Goal: Task Accomplishment & Management: Use online tool/utility

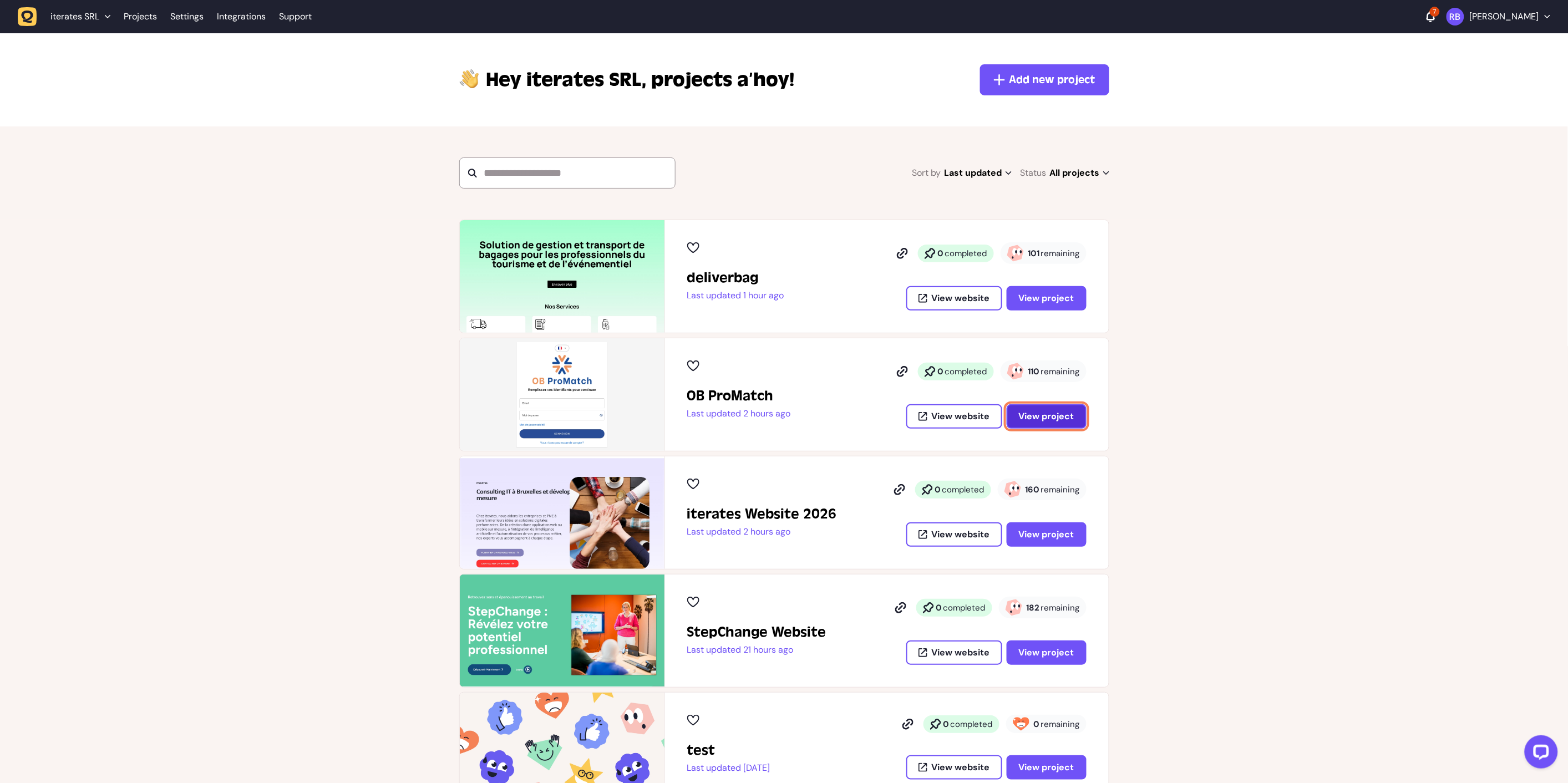
click at [1071, 415] on span "View project" at bounding box center [1046, 416] width 56 height 9
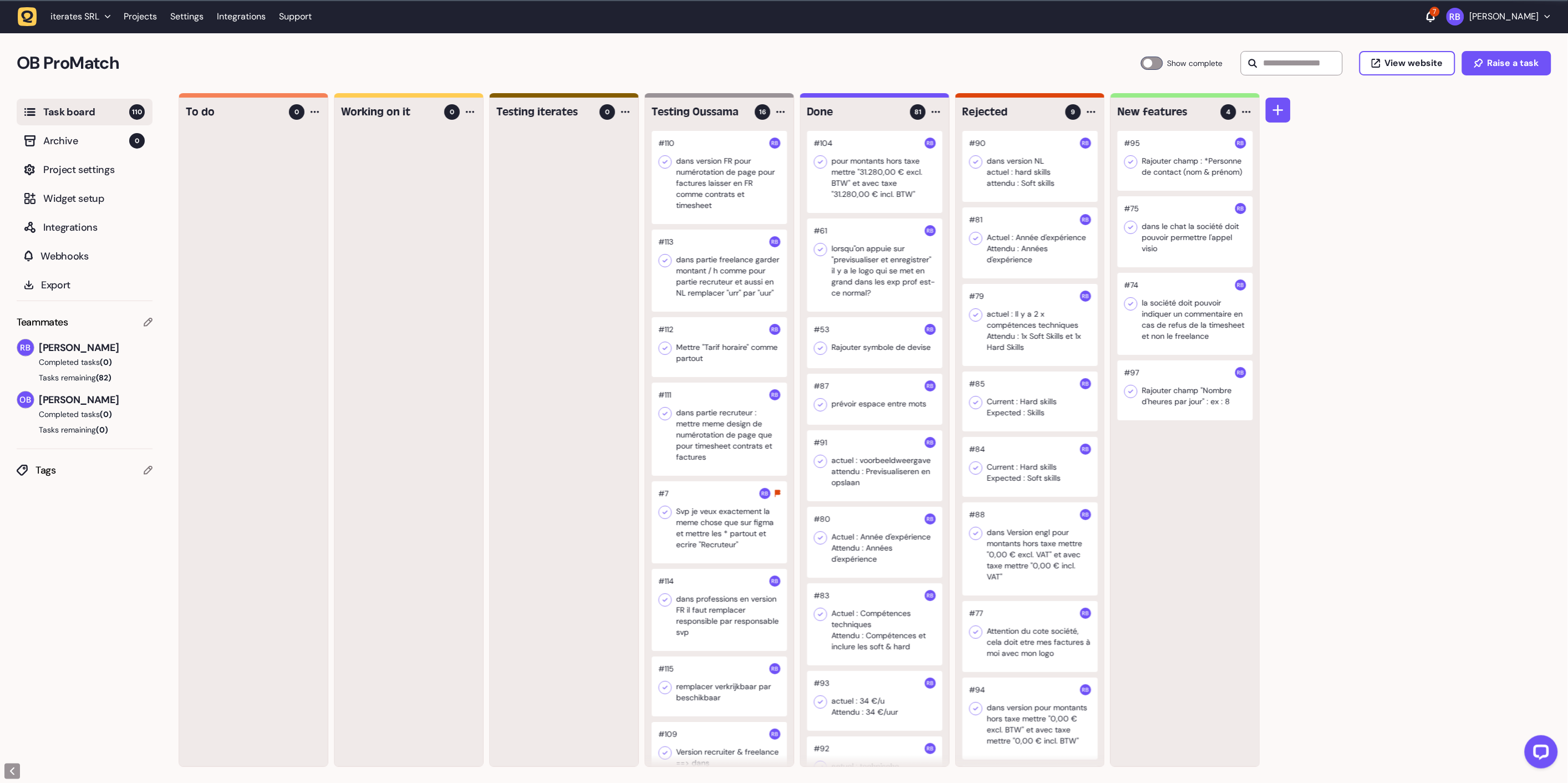
click at [1274, 351] on div at bounding box center [1278, 430] width 25 height 674
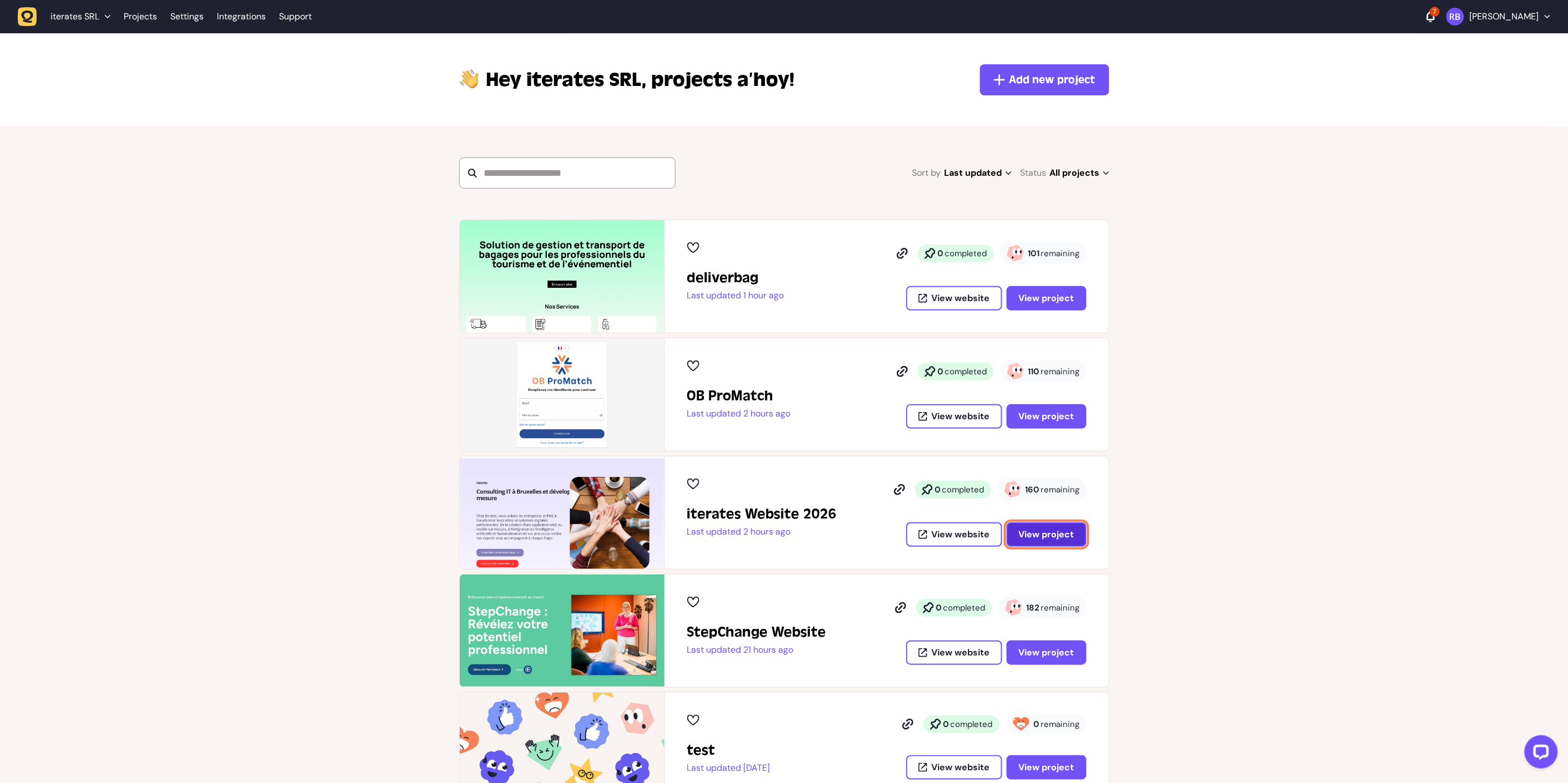
click at [1068, 534] on span "View project" at bounding box center [1046, 534] width 56 height 9
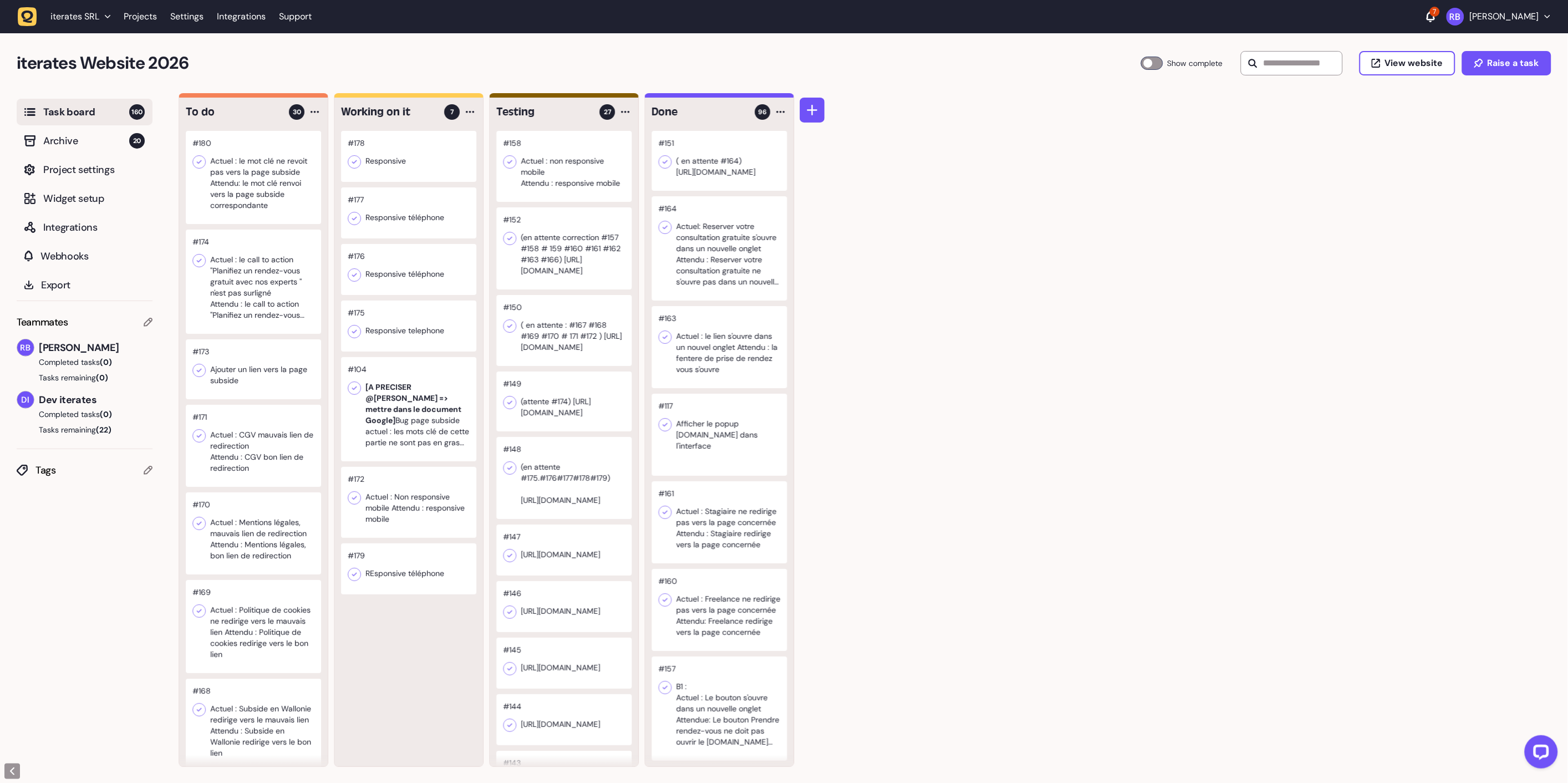
click at [413, 144] on div at bounding box center [408, 156] width 135 height 51
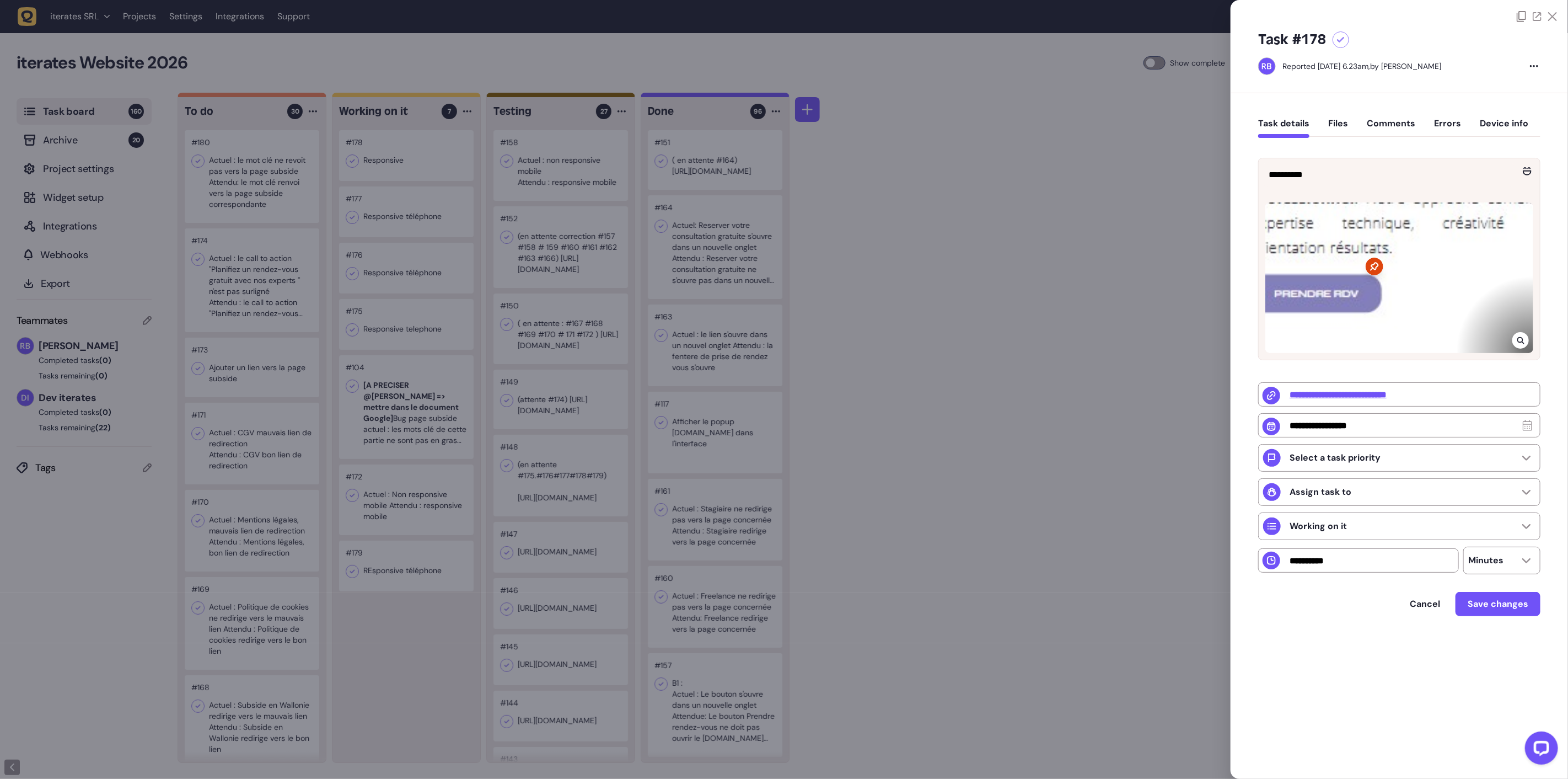
click at [368, 196] on div at bounding box center [784, 389] width 1568 height 779
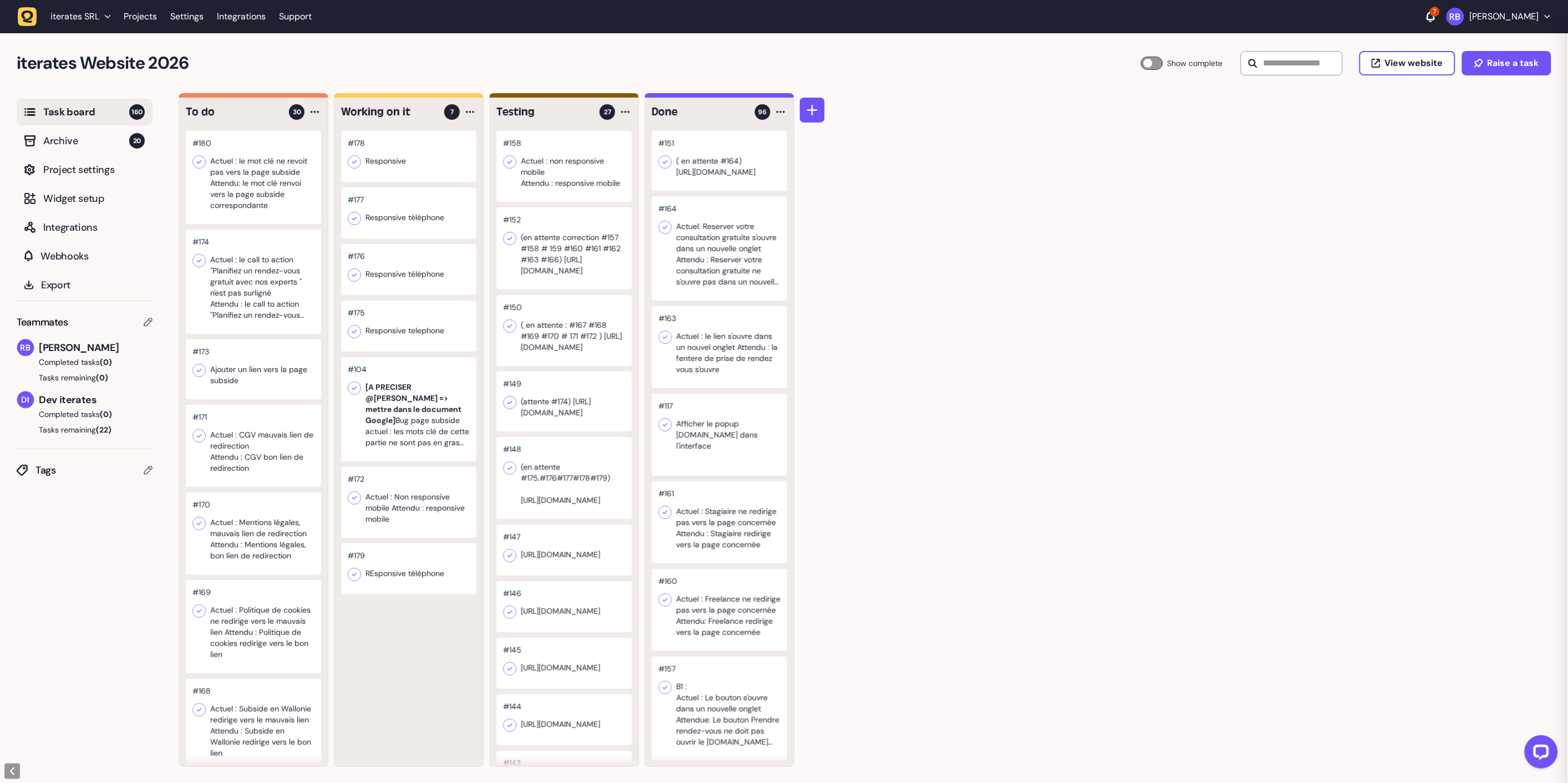
click at [429, 213] on div at bounding box center [408, 212] width 135 height 51
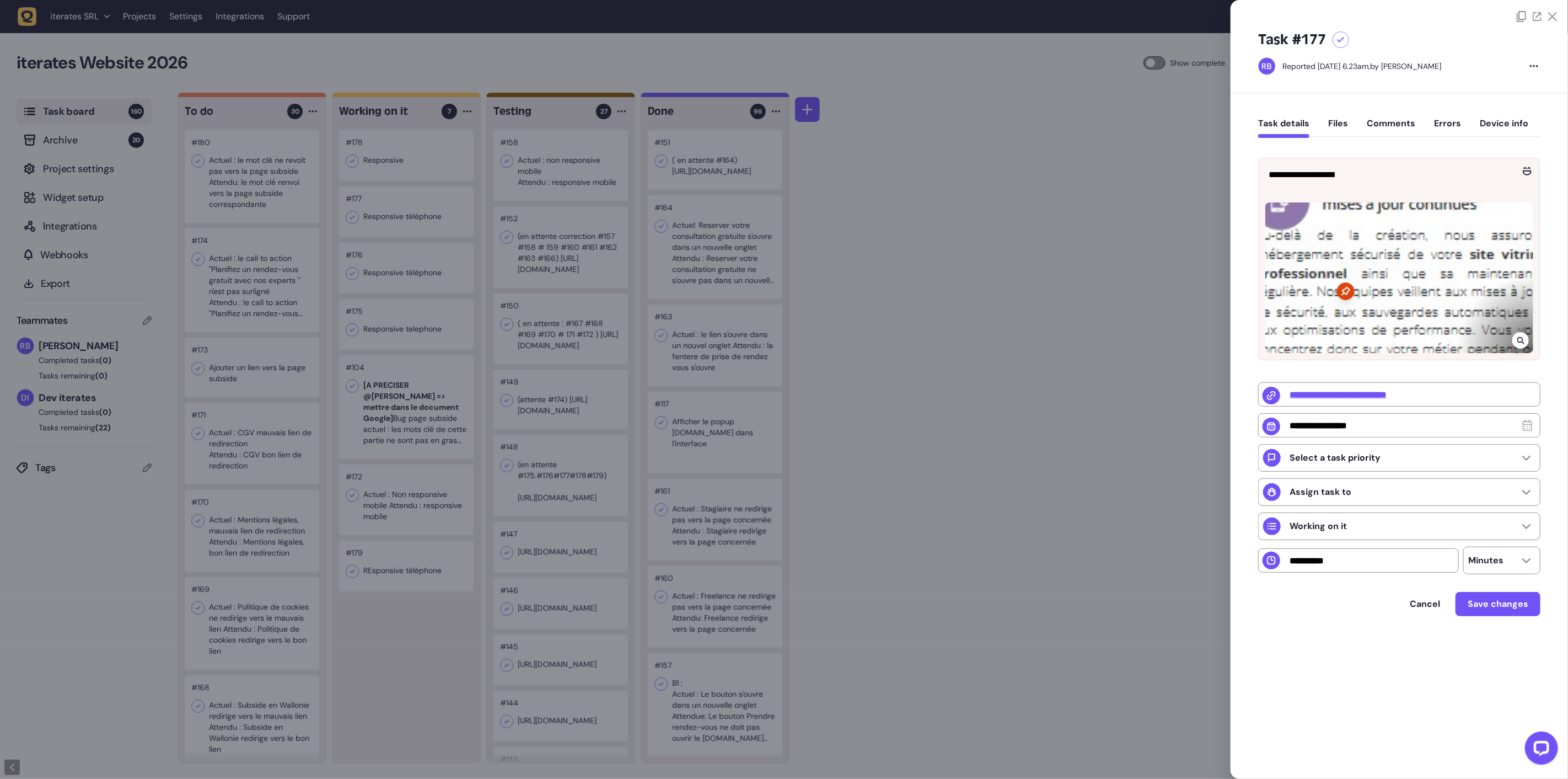
click at [1528, 343] on div at bounding box center [1521, 340] width 16 height 16
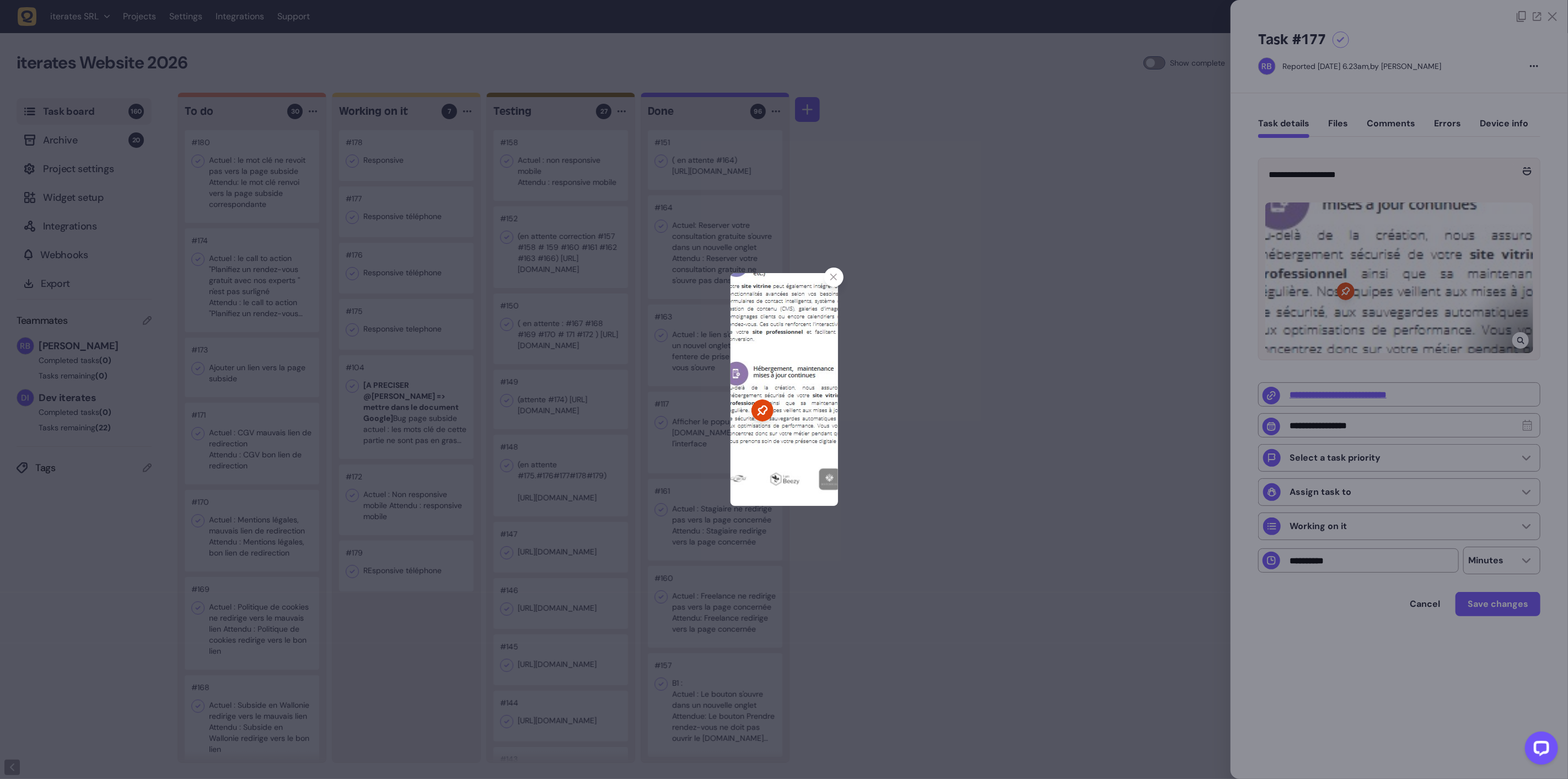
click at [1346, 183] on div at bounding box center [784, 389] width 1568 height 779
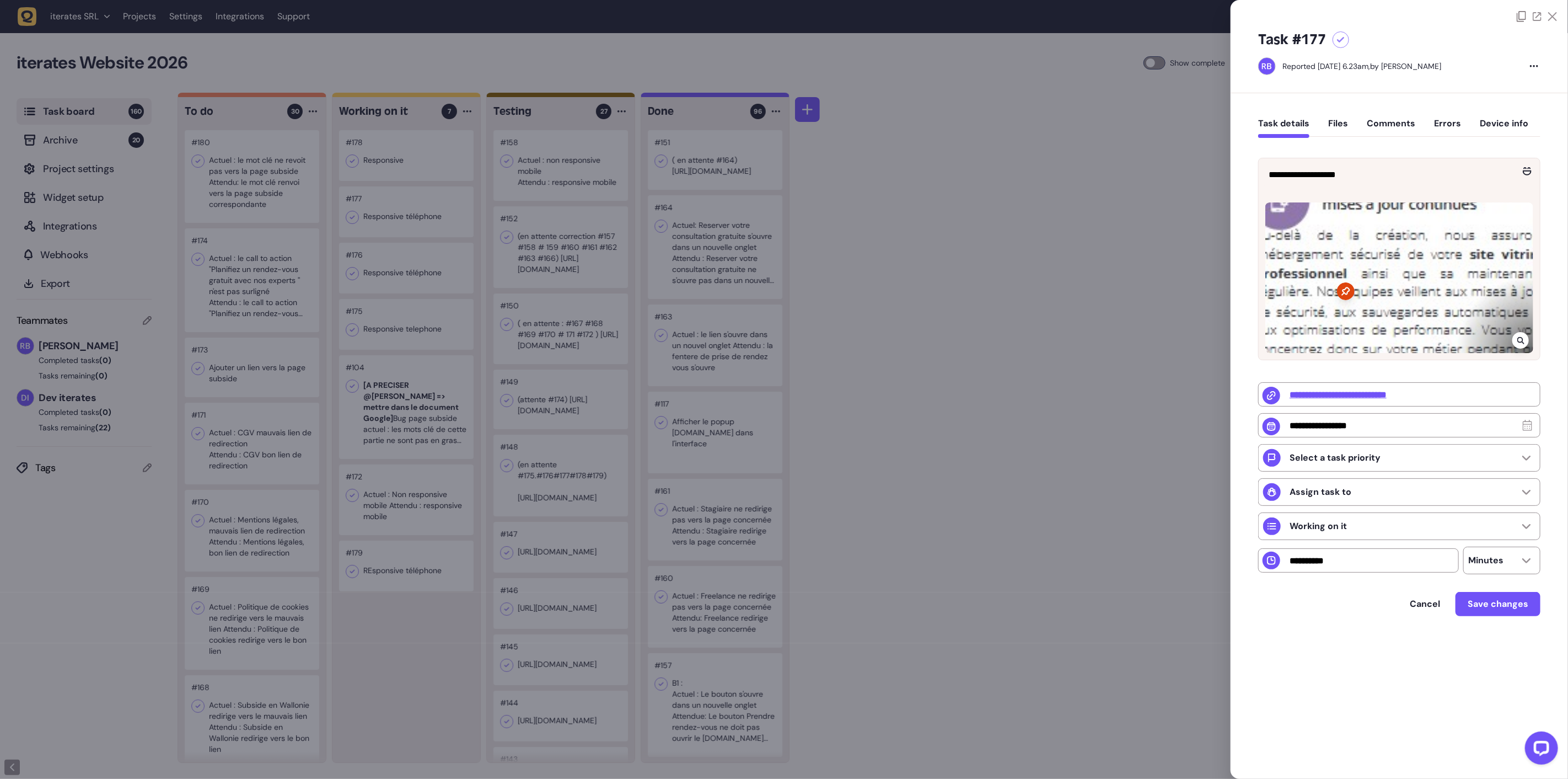
drag, startPoint x: 407, startPoint y: 313, endPoint x: 411, endPoint y: 305, distance: 8.9
click at [407, 312] on div at bounding box center [784, 389] width 1568 height 779
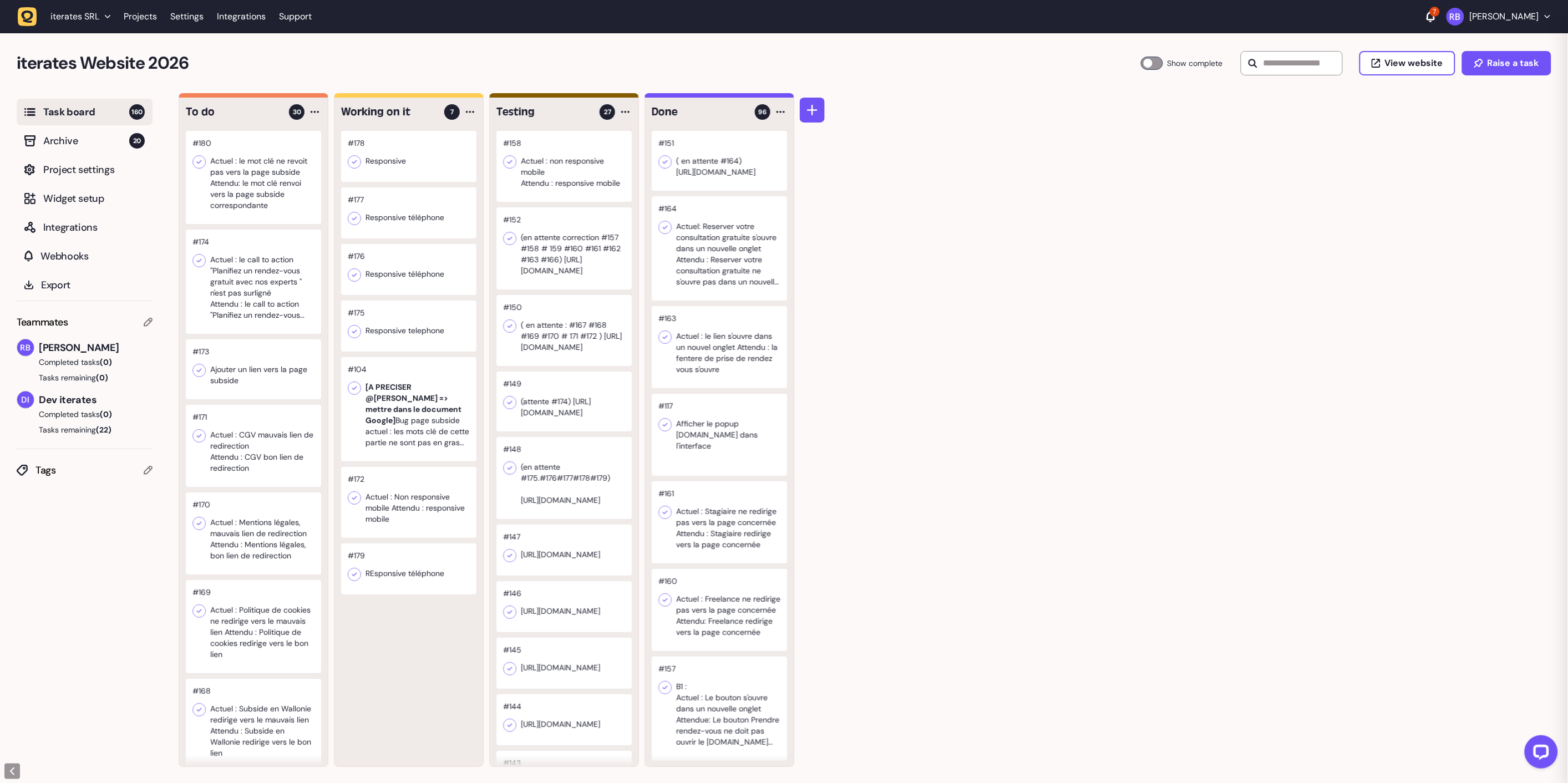
click at [426, 264] on div at bounding box center [408, 269] width 135 height 51
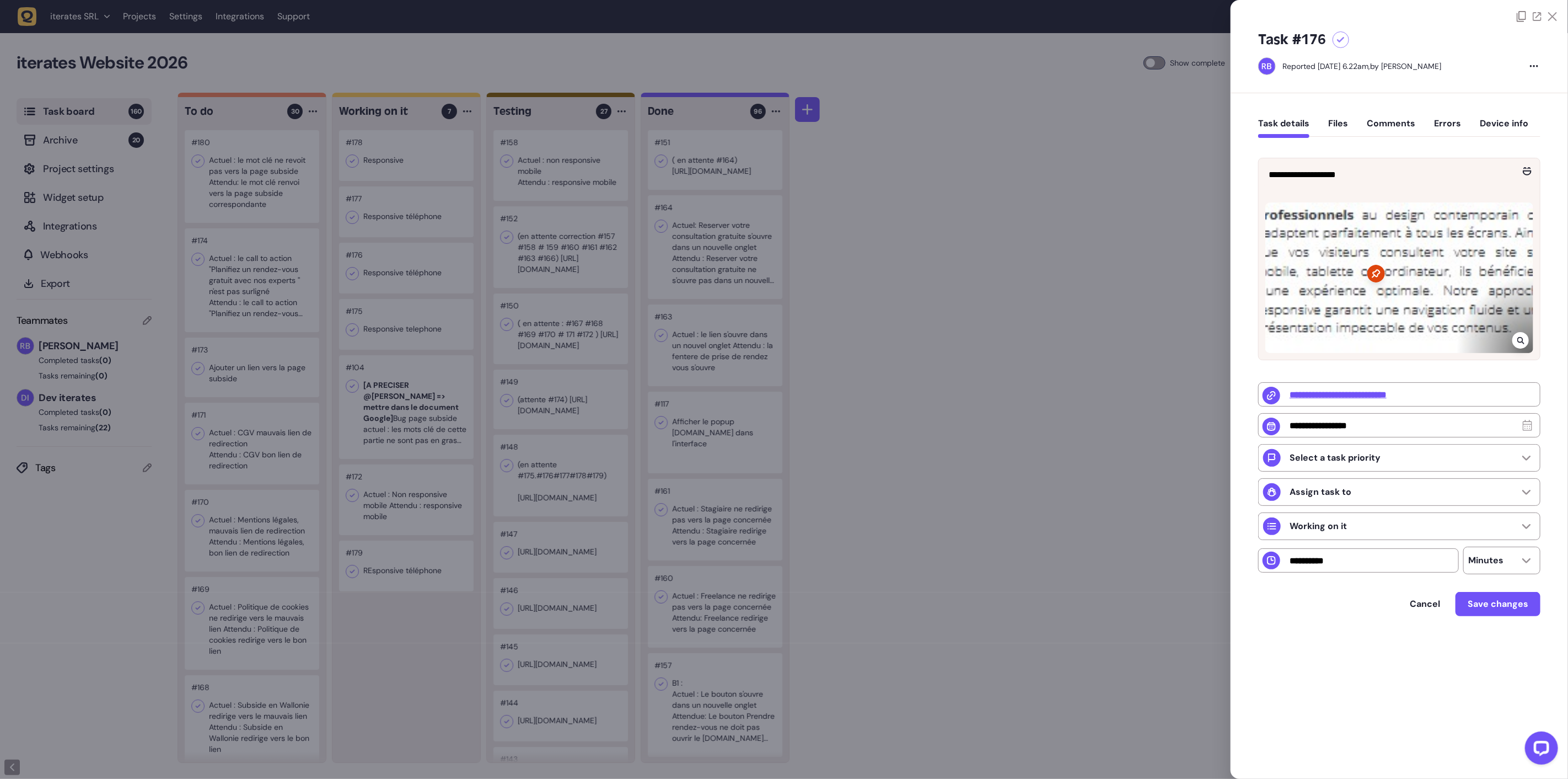
click at [1392, 286] on div at bounding box center [1399, 277] width 268 height 150
click at [1521, 331] on div at bounding box center [1399, 277] width 268 height 150
click at [1521, 337] on icon at bounding box center [1521, 340] width 7 height 9
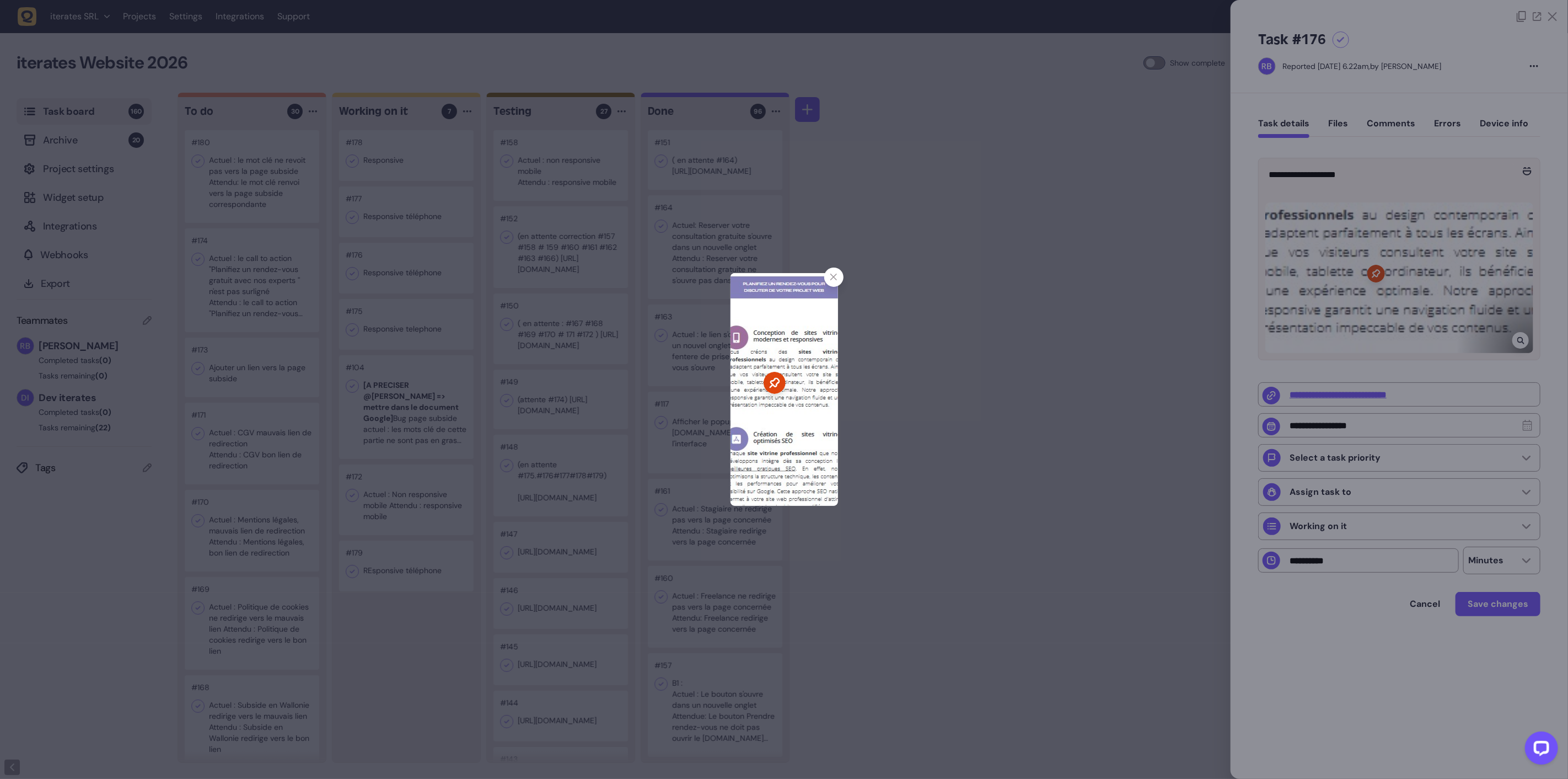
click at [789, 374] on img at bounding box center [784, 389] width 108 height 233
click at [427, 297] on div at bounding box center [784, 389] width 1568 height 779
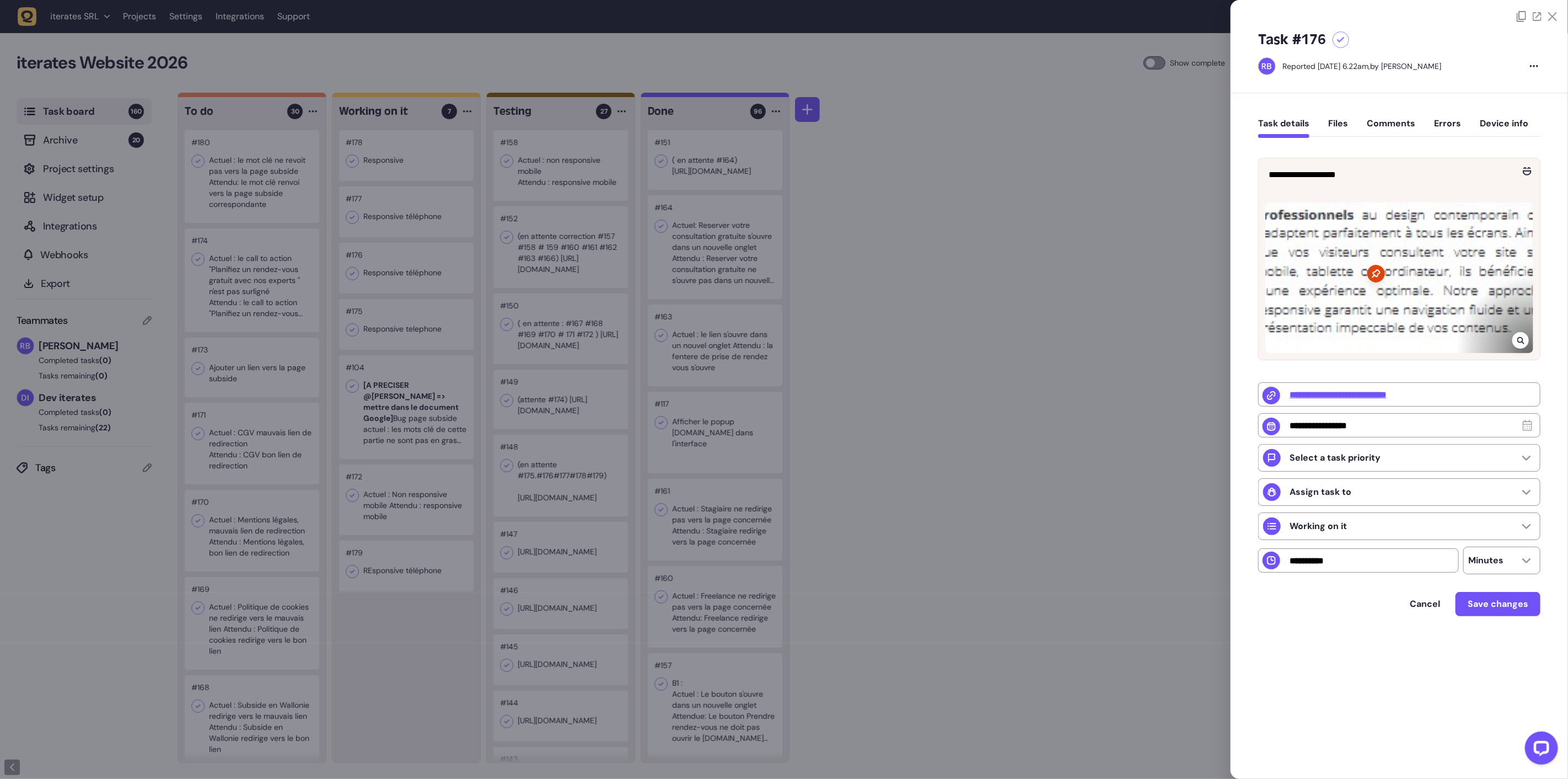
click at [422, 320] on div at bounding box center [784, 389] width 1568 height 779
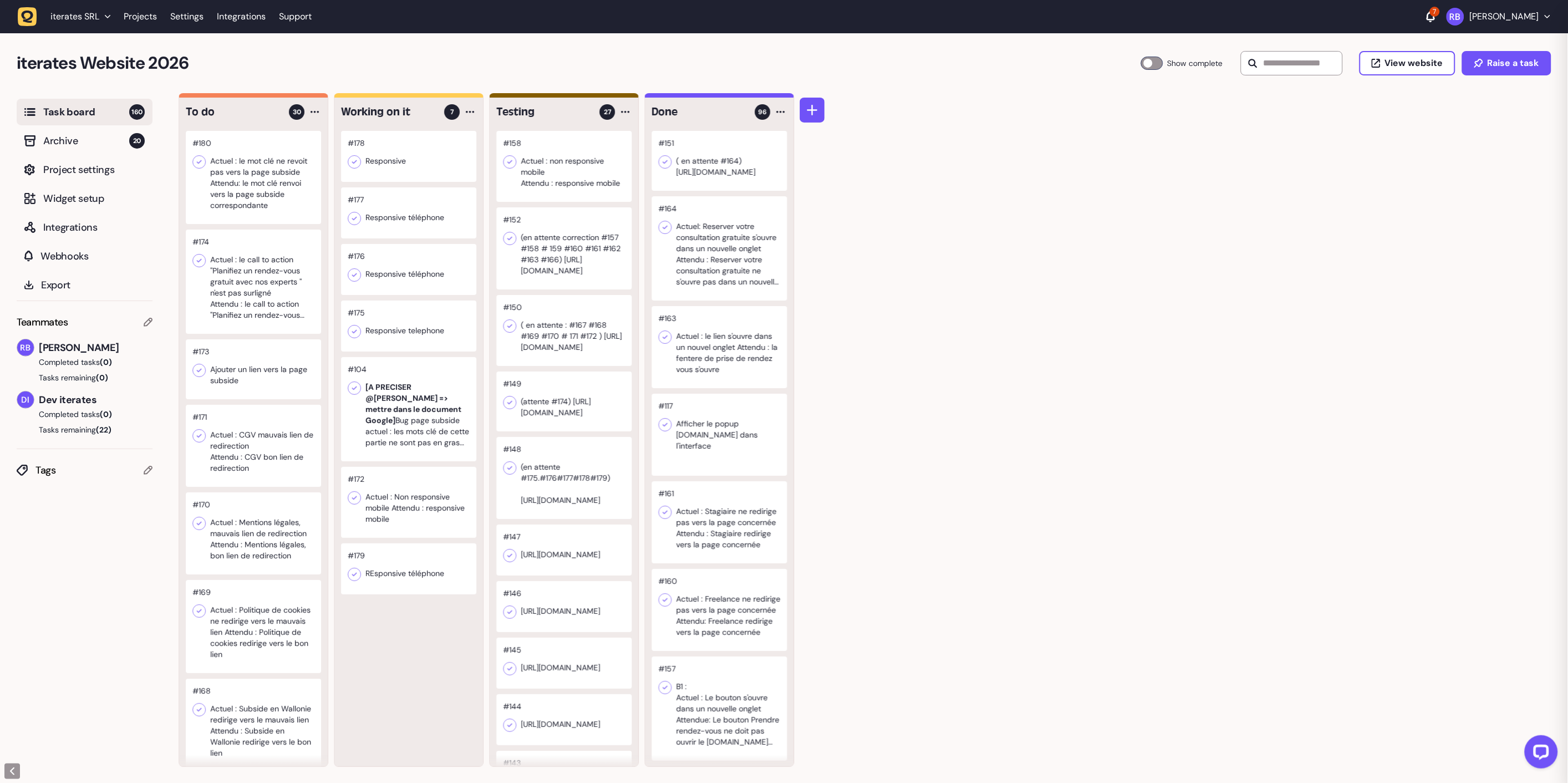
click at [427, 328] on div at bounding box center [408, 326] width 135 height 51
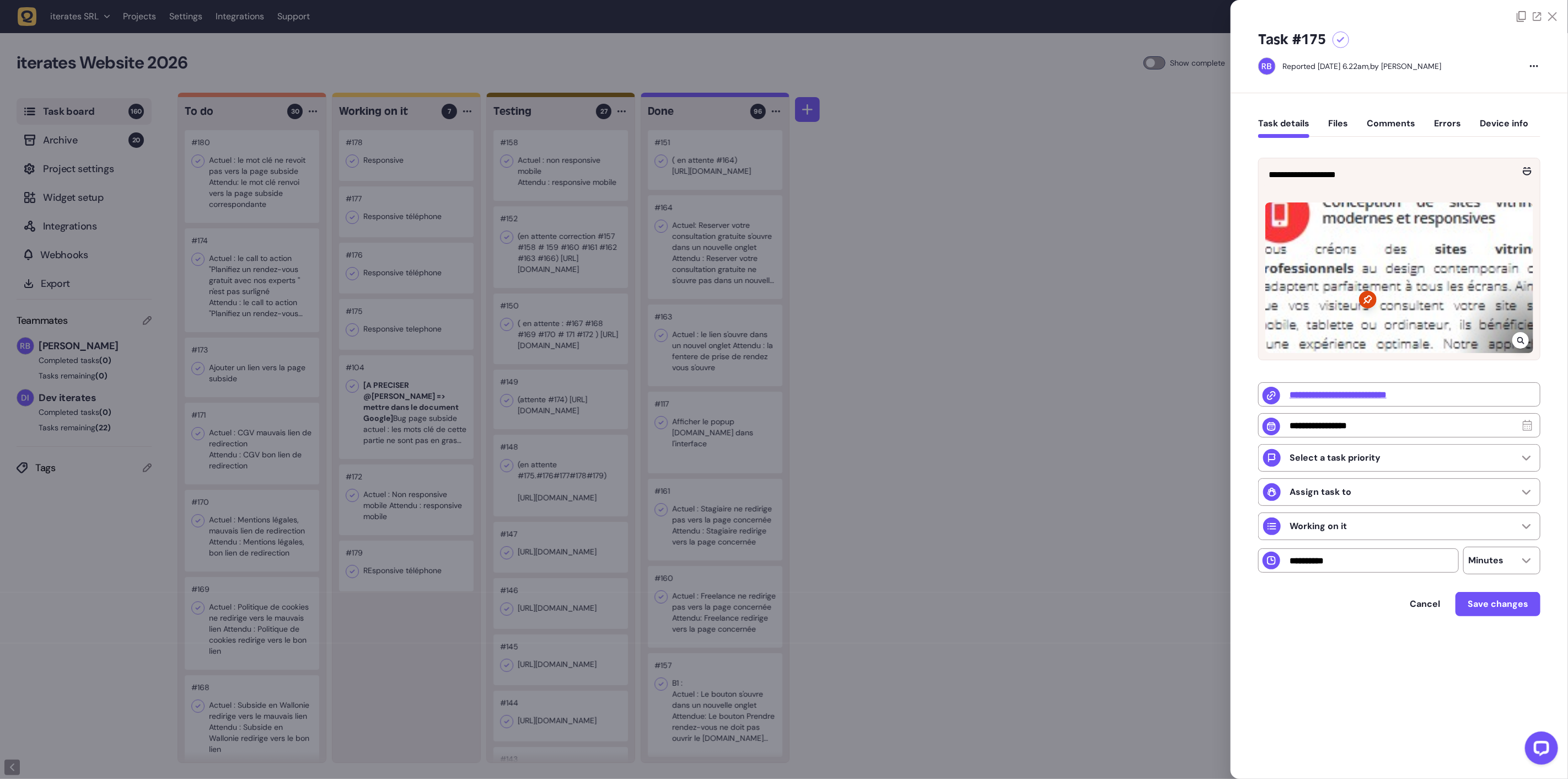
click at [1518, 339] on icon at bounding box center [1521, 340] width 7 height 9
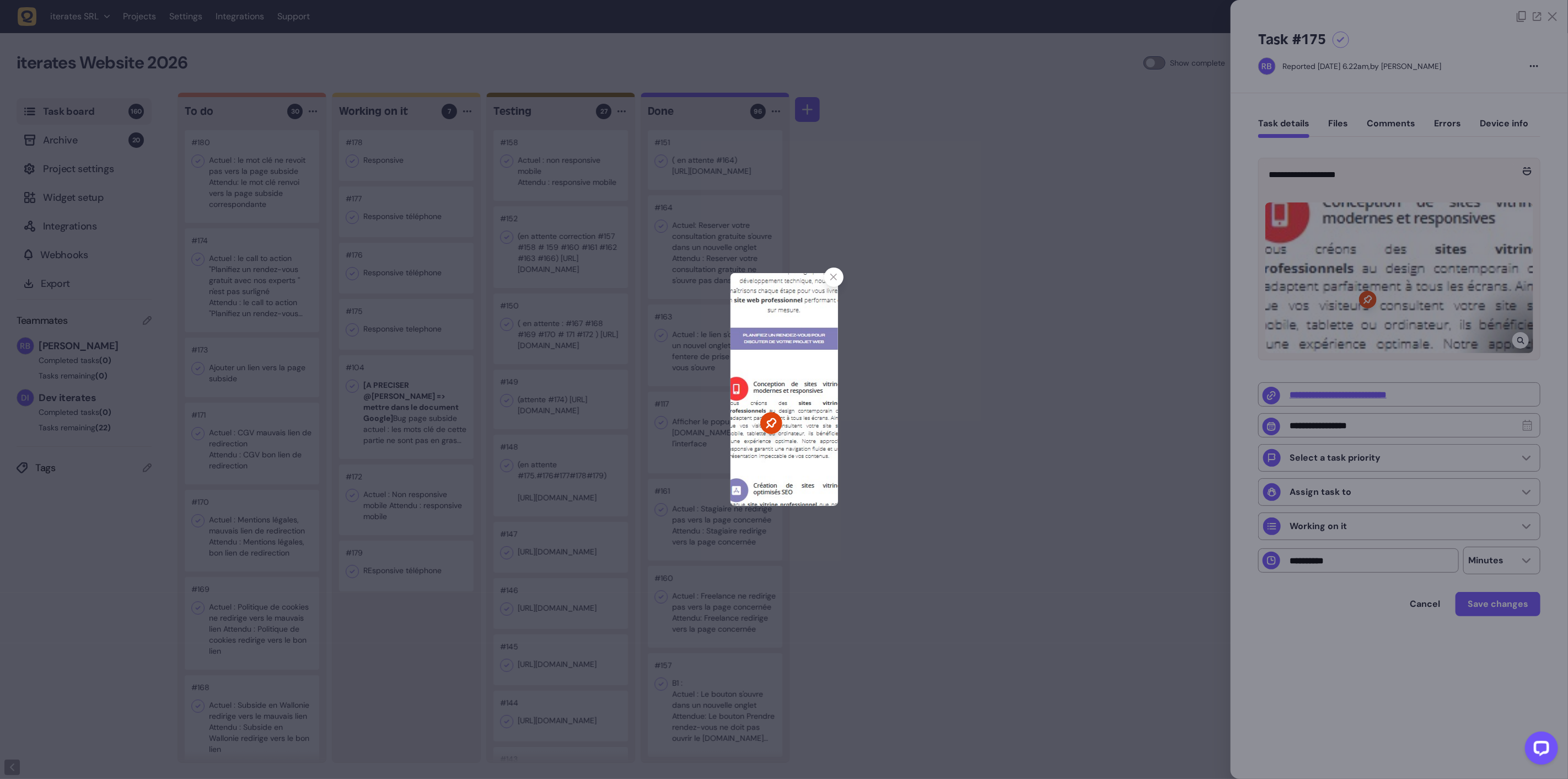
click at [783, 425] on img at bounding box center [784, 389] width 108 height 233
click at [835, 274] on icon at bounding box center [834, 277] width 7 height 7
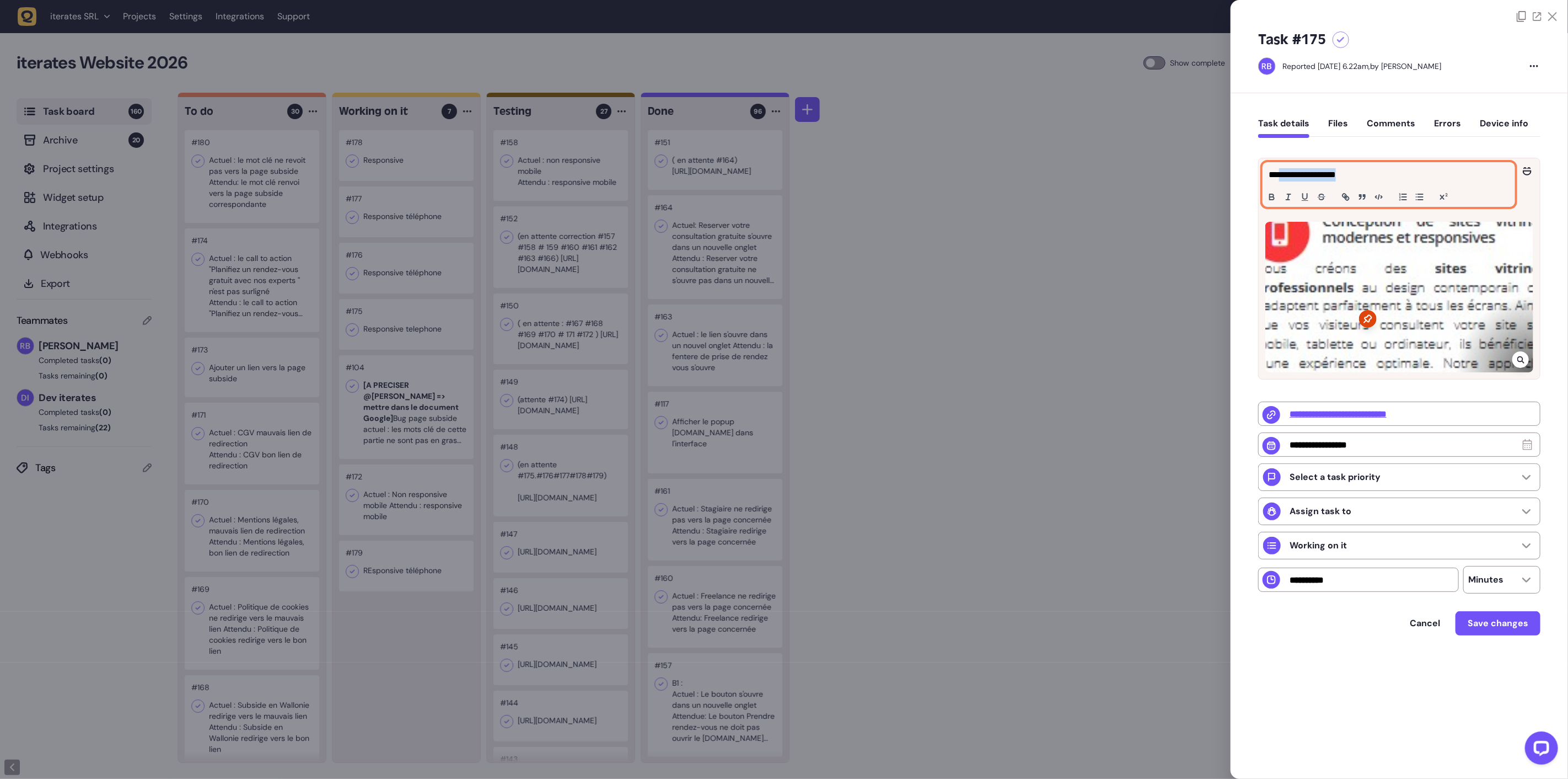
drag, startPoint x: 1283, startPoint y: 166, endPoint x: 1365, endPoint y: 168, distance: 82.0
click at [1365, 168] on div "**********" at bounding box center [1388, 185] width 251 height 44
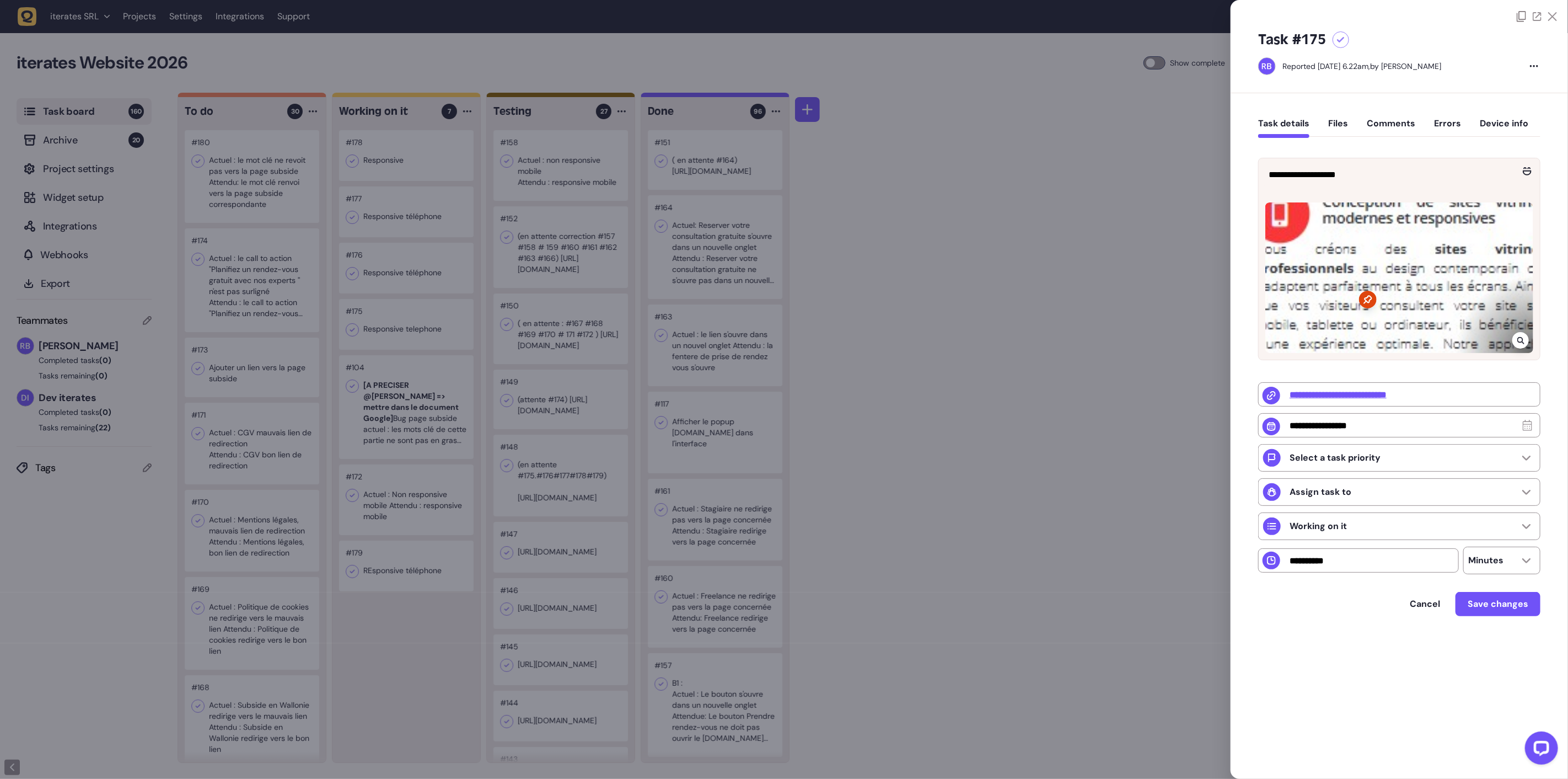
click at [968, 302] on div at bounding box center [784, 389] width 1568 height 779
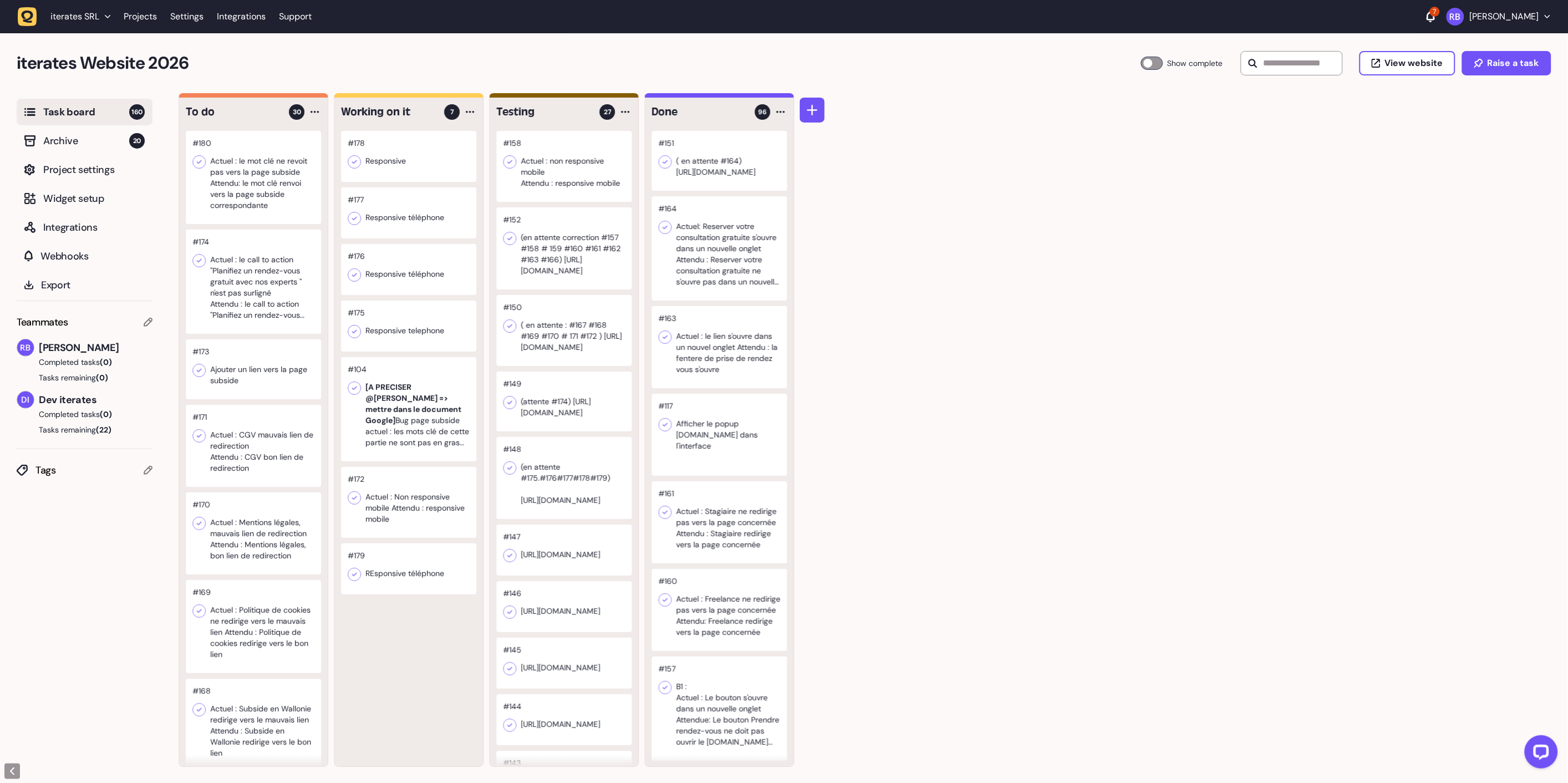
click at [408, 515] on div at bounding box center [408, 503] width 135 height 71
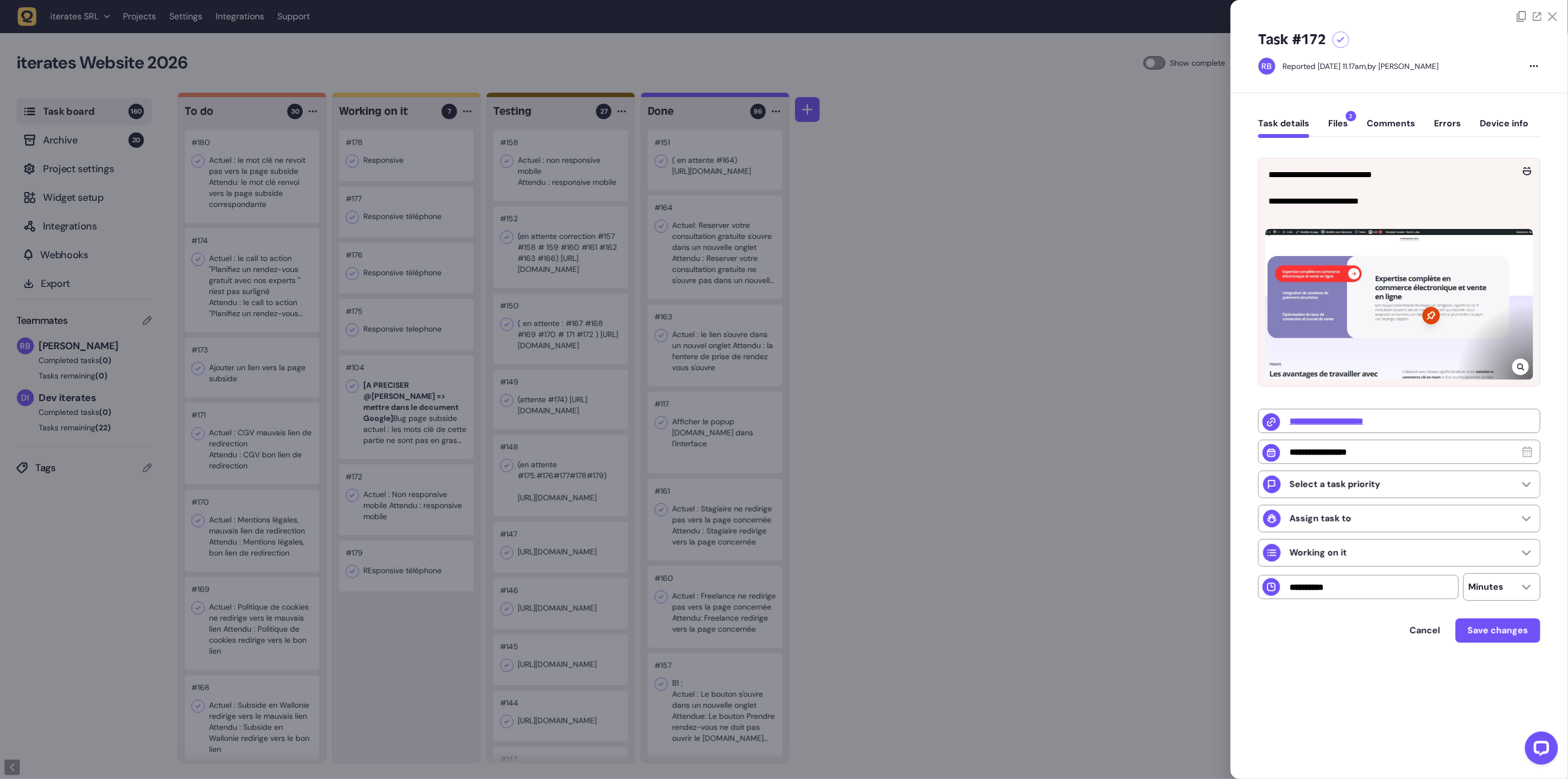
click at [1419, 320] on div at bounding box center [1399, 304] width 268 height 150
click at [1436, 318] on icon at bounding box center [1431, 315] width 18 height 18
click at [1520, 364] on icon at bounding box center [1521, 367] width 7 height 7
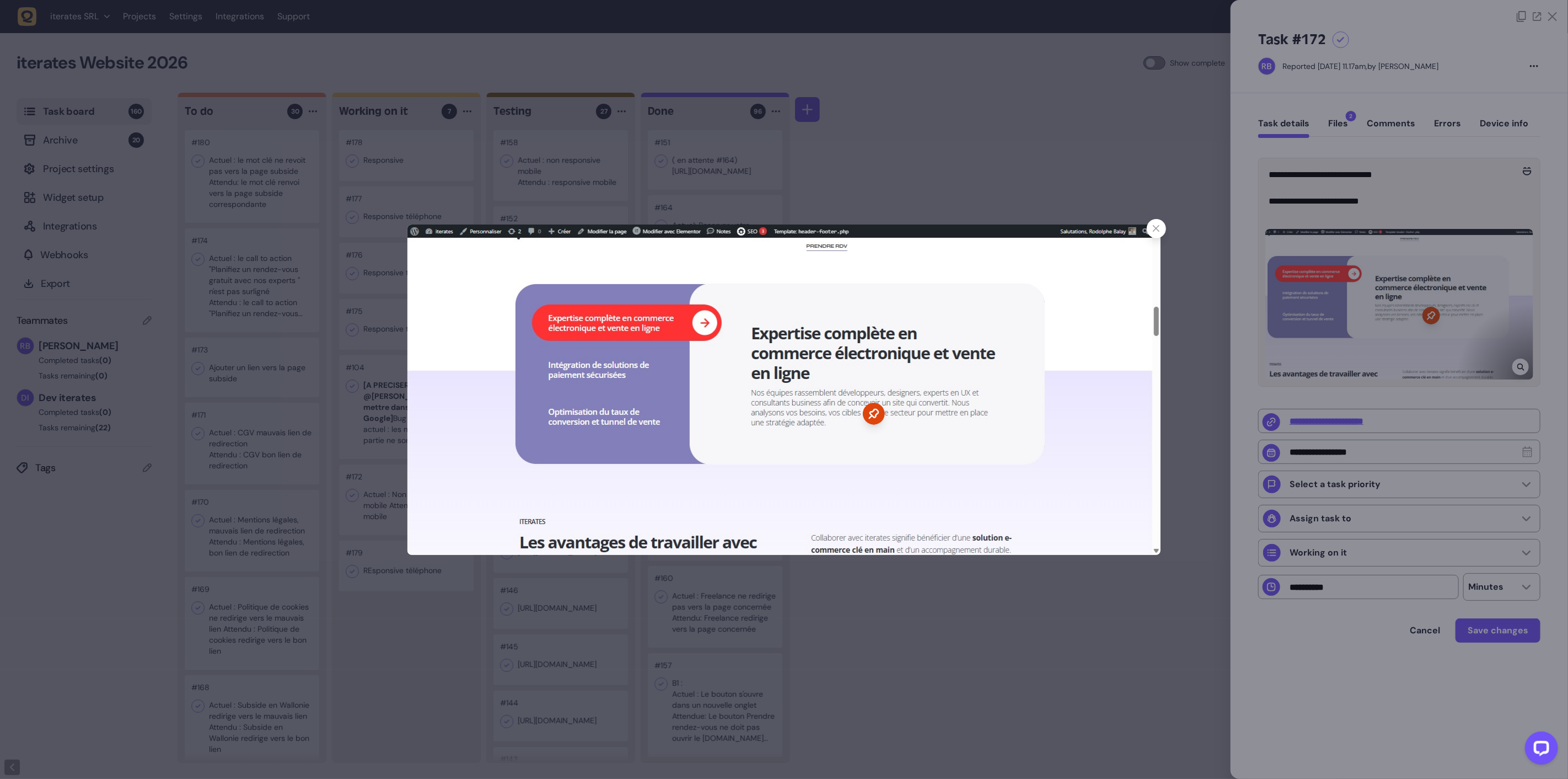
click at [841, 448] on img at bounding box center [783, 390] width 753 height 331
click at [1499, 167] on div at bounding box center [784, 389] width 1568 height 779
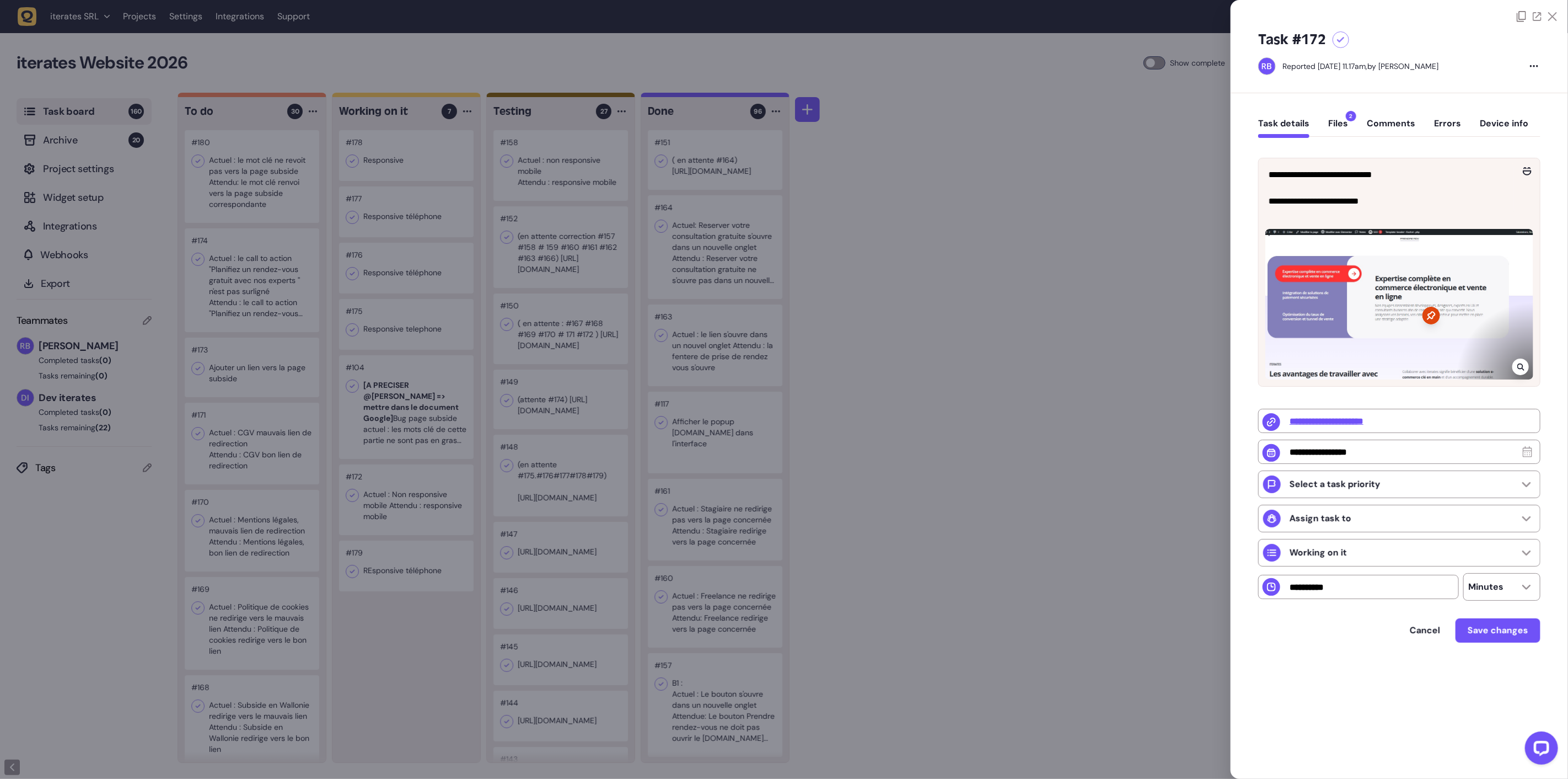
click at [1493, 127] on button "Device info" at bounding box center [1504, 128] width 49 height 20
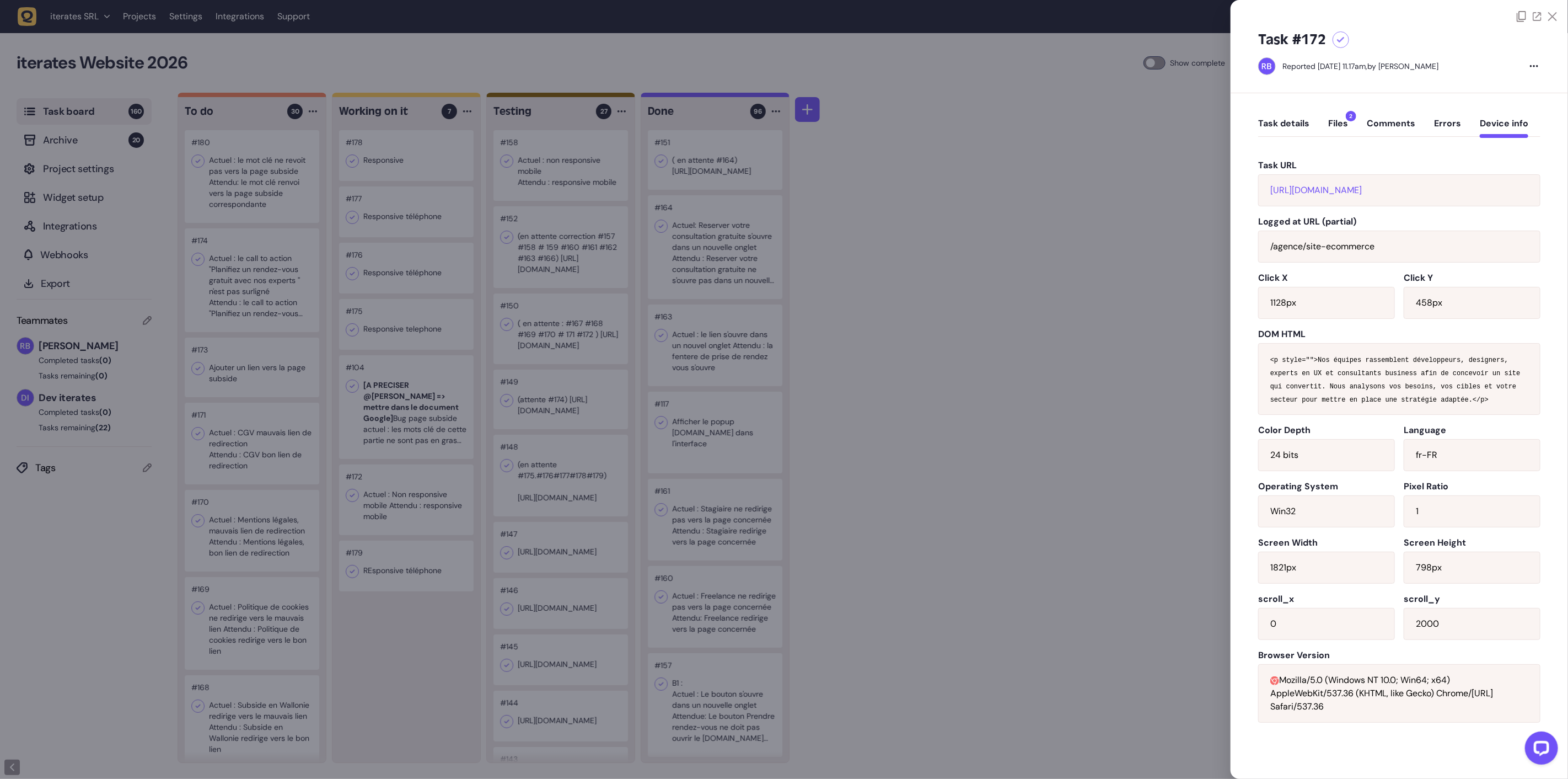
drag, startPoint x: 1508, startPoint y: 186, endPoint x: 1241, endPoint y: 201, distance: 267.4
click at [1241, 201] on div "Task details Files 2 Comments Errors Device info Task URL [URL][DOMAIN_NAME] Lo…" at bounding box center [1399, 434] width 337 height 682
copy link "[URL][DOMAIN_NAME]"
drag, startPoint x: 1329, startPoint y: 133, endPoint x: 1337, endPoint y: 125, distance: 11.3
click at [1330, 132] on button "Files 2" at bounding box center [1338, 128] width 20 height 20
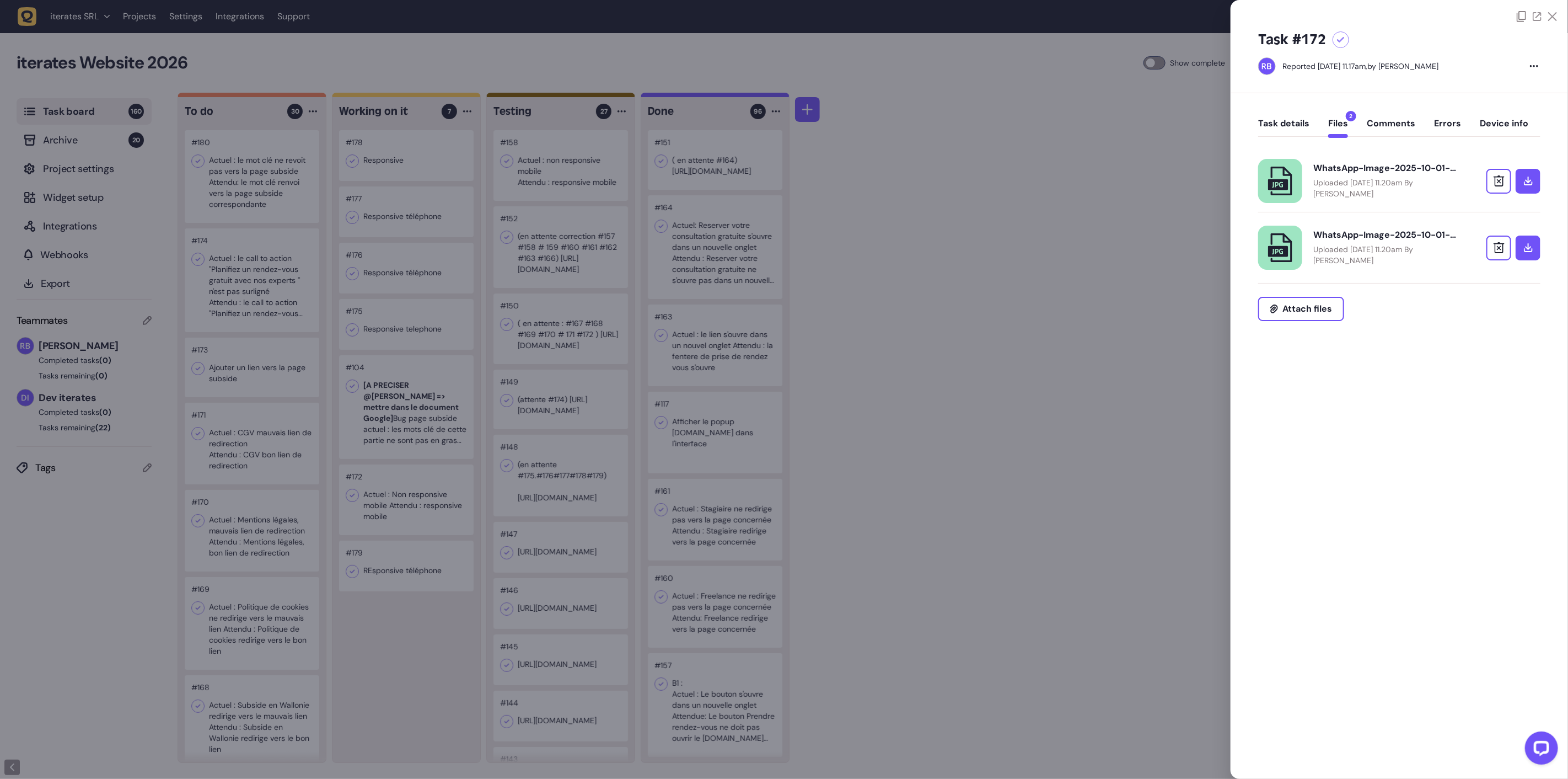
click at [1340, 122] on button "Files 2" at bounding box center [1338, 128] width 20 height 20
click at [1410, 188] on p "Uploaded [DATE] 11.20am By [PERSON_NAME]" at bounding box center [1385, 188] width 143 height 22
click at [1302, 133] on button "Task details" at bounding box center [1284, 128] width 51 height 20
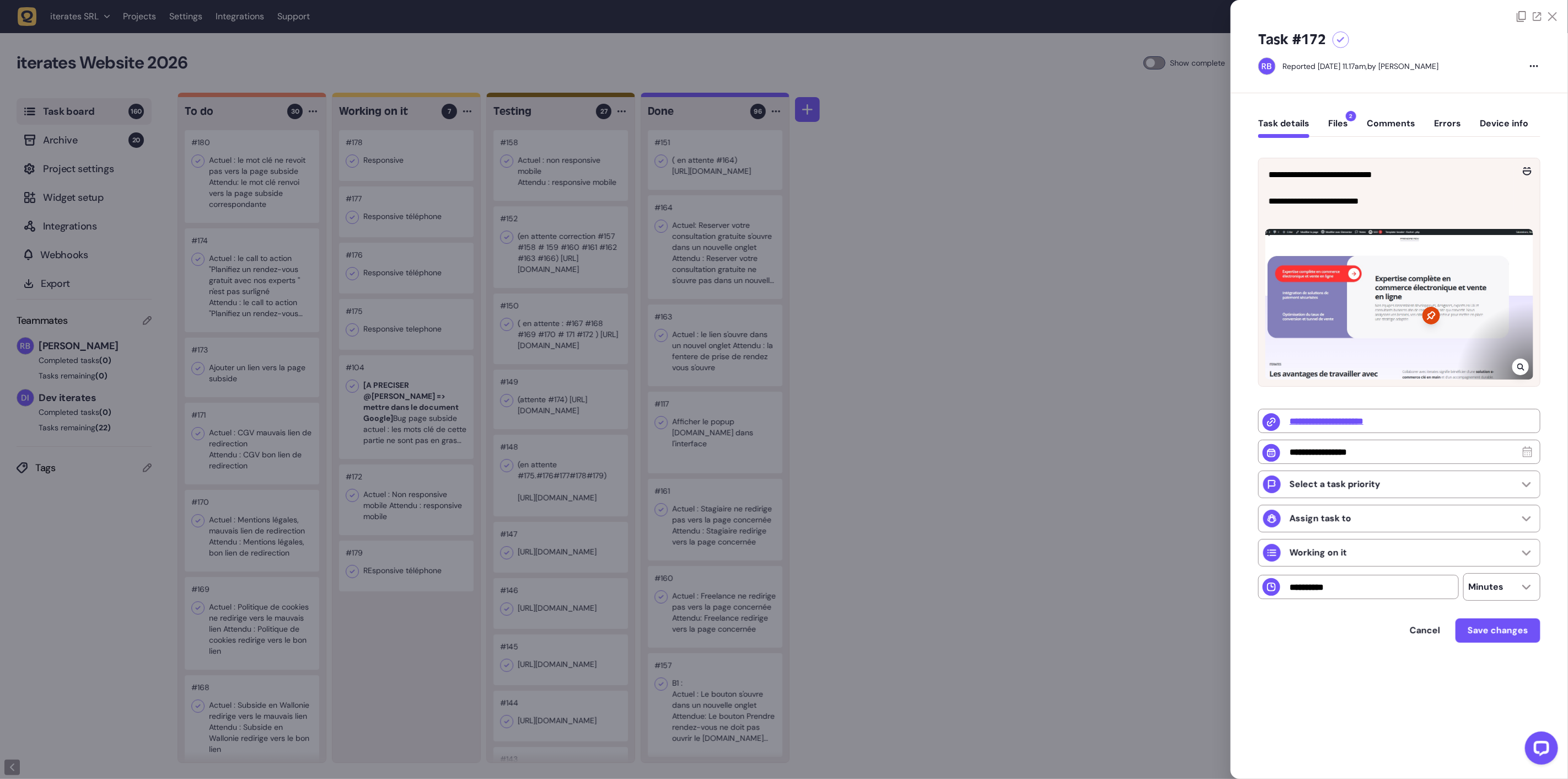
click at [1348, 121] on div "Task details Files 2 Comments Errors Device info" at bounding box center [1399, 125] width 282 height 32
click at [1340, 124] on button "Files 2" at bounding box center [1338, 128] width 20 height 20
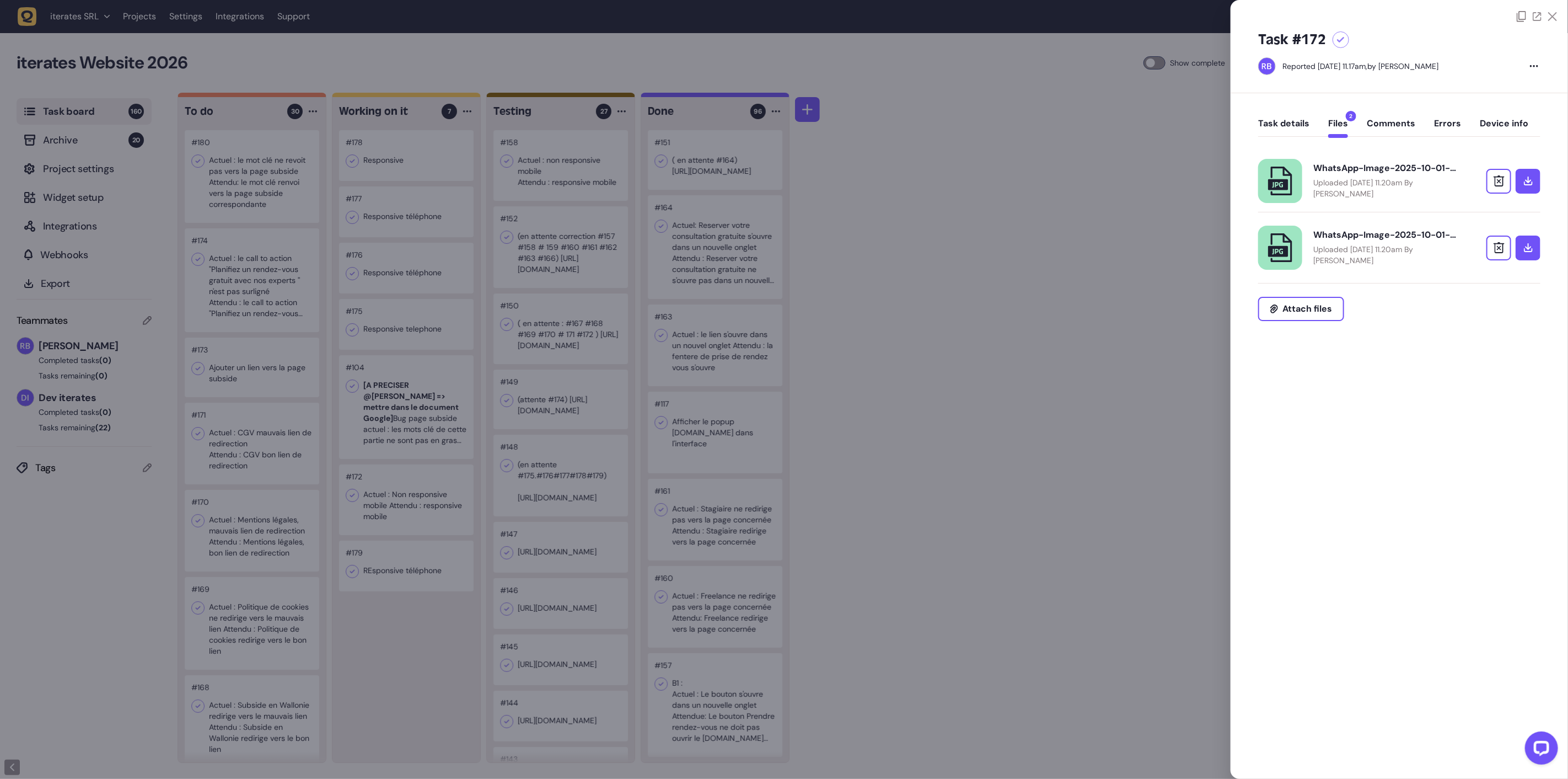
click at [1333, 233] on div "WhatsApp-Image-2025-10-01-at-14.09.14_b7e976b3.jpg" at bounding box center [1385, 235] width 143 height 11
click at [1281, 429] on div "Task #172 Reported [DATE] 11.17am, by [PERSON_NAME] Task details Files 2 Commen…" at bounding box center [1399, 389] width 337 height 779
click at [1010, 432] on div at bounding box center [784, 389] width 1568 height 779
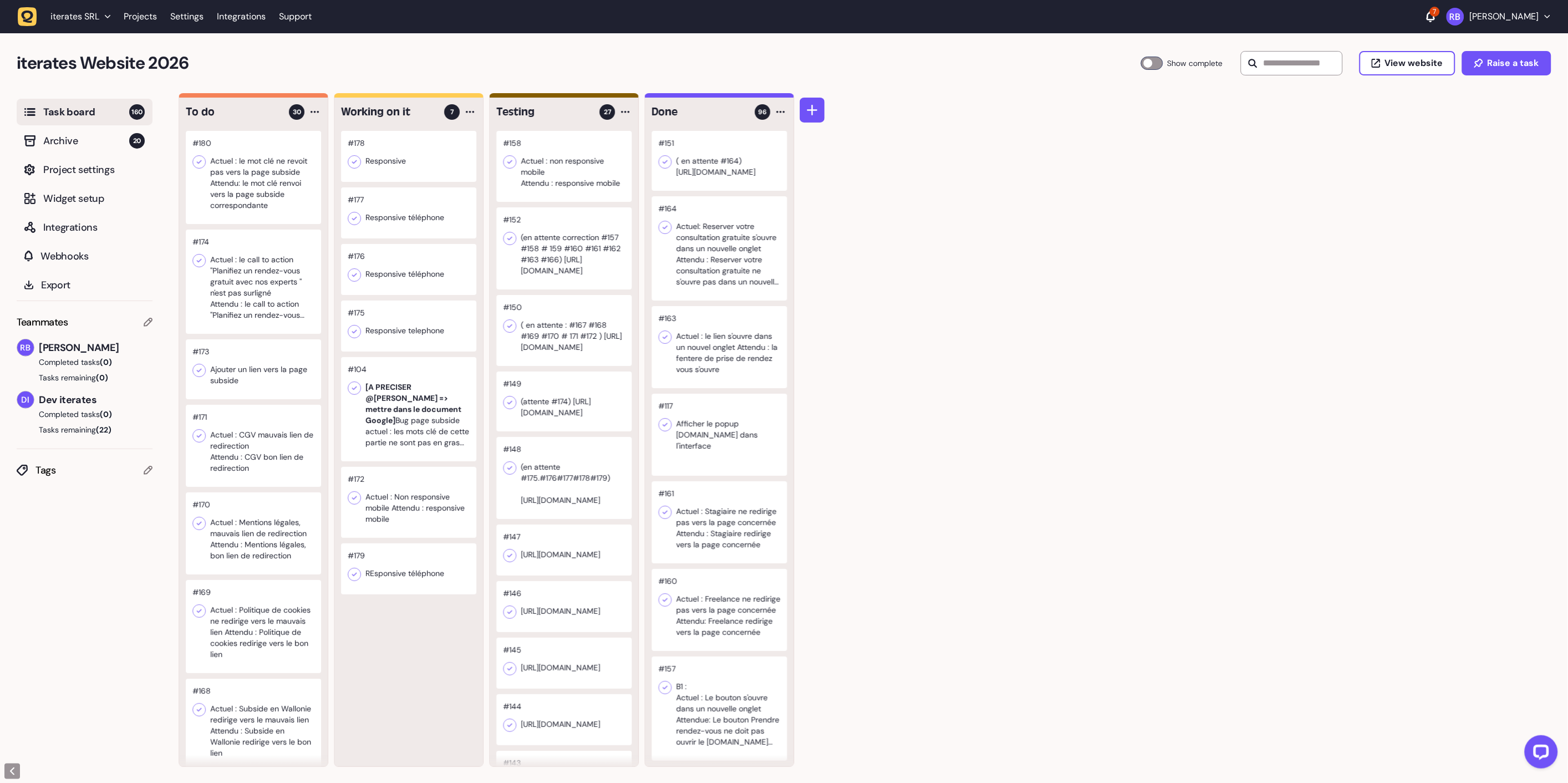
click at [411, 584] on div at bounding box center [408, 569] width 135 height 51
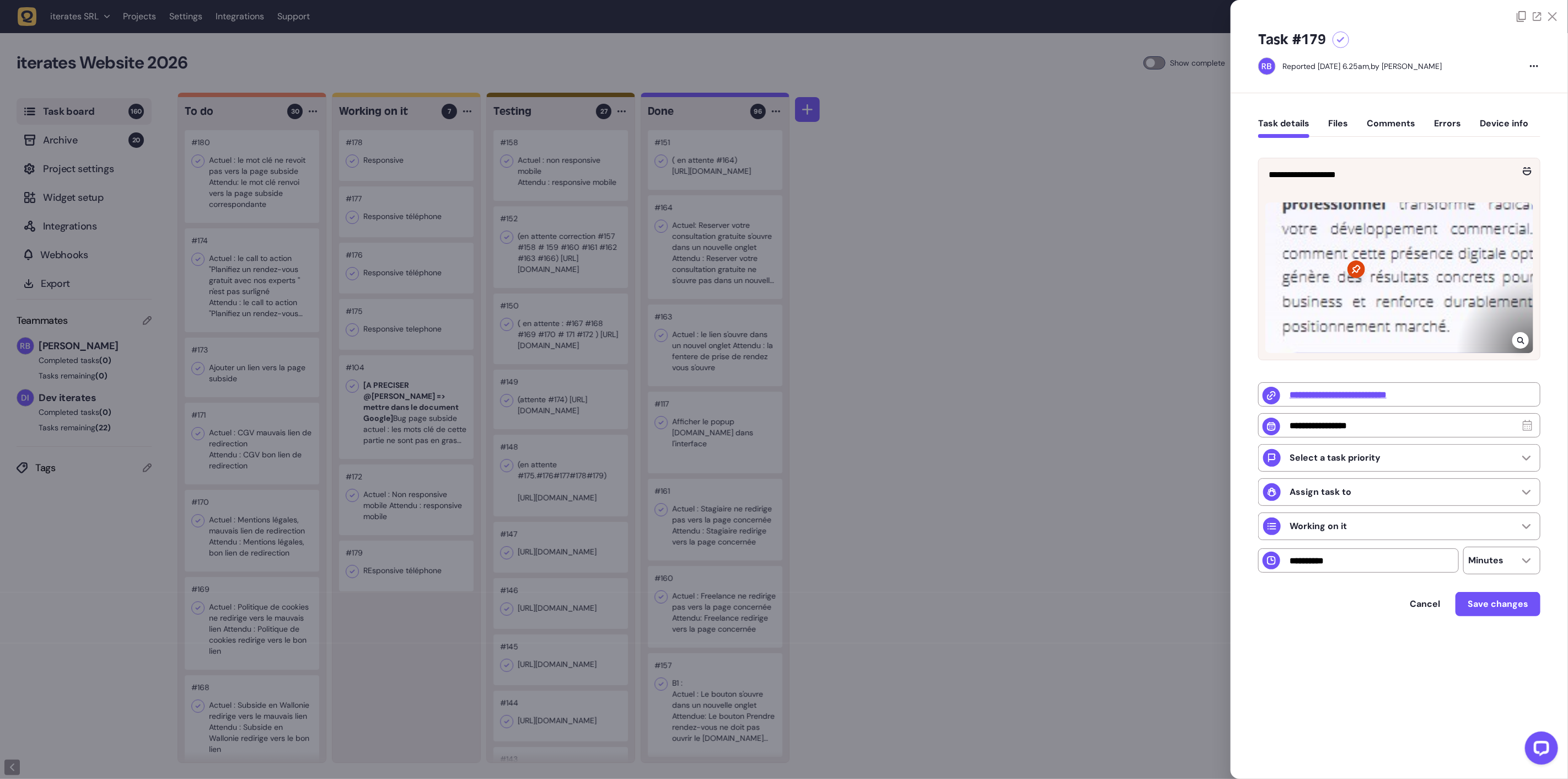
click at [422, 581] on div at bounding box center [784, 389] width 1568 height 779
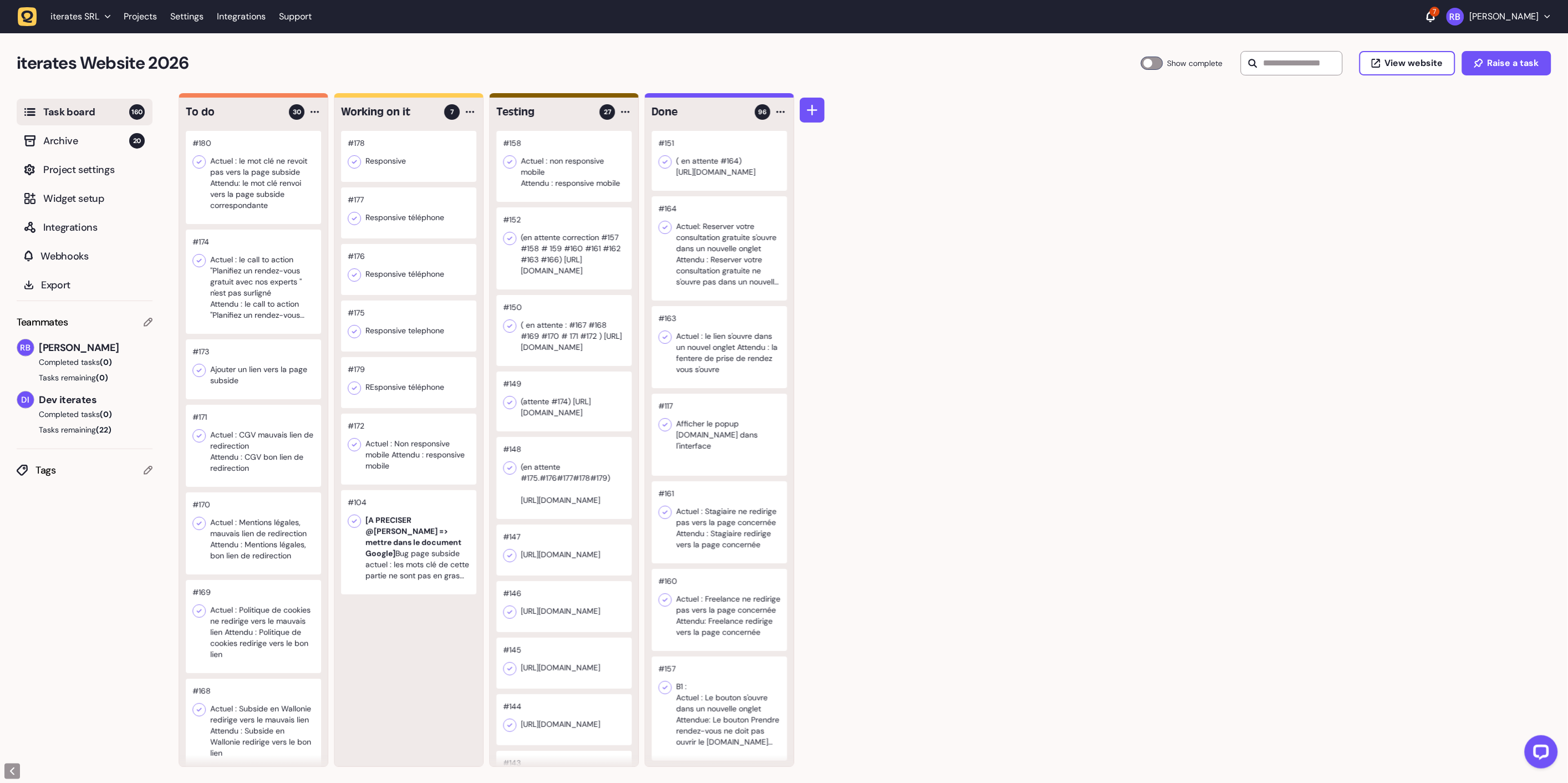
click at [373, 662] on div "#178 Responsive #177 Responsive téléphone #176 Responsive téléphone #175 Respon…" at bounding box center [408, 449] width 149 height 635
click at [396, 538] on div at bounding box center [408, 542] width 135 height 104
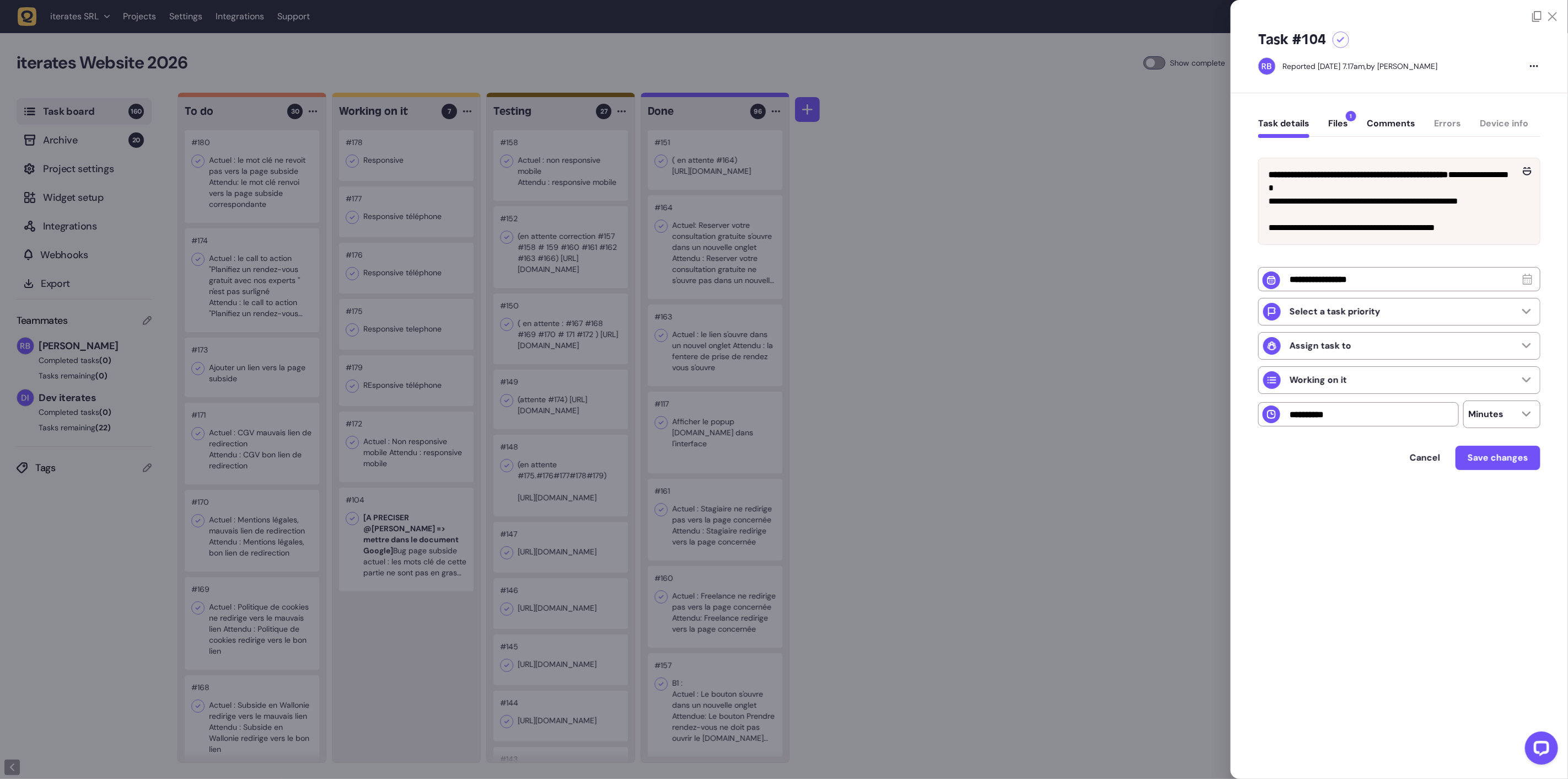
click at [1538, 14] on icon at bounding box center [1536, 16] width 9 height 11
click at [1536, 16] on icon at bounding box center [1536, 16] width 9 height 11
click at [1333, 122] on button "Files 1" at bounding box center [1338, 128] width 20 height 20
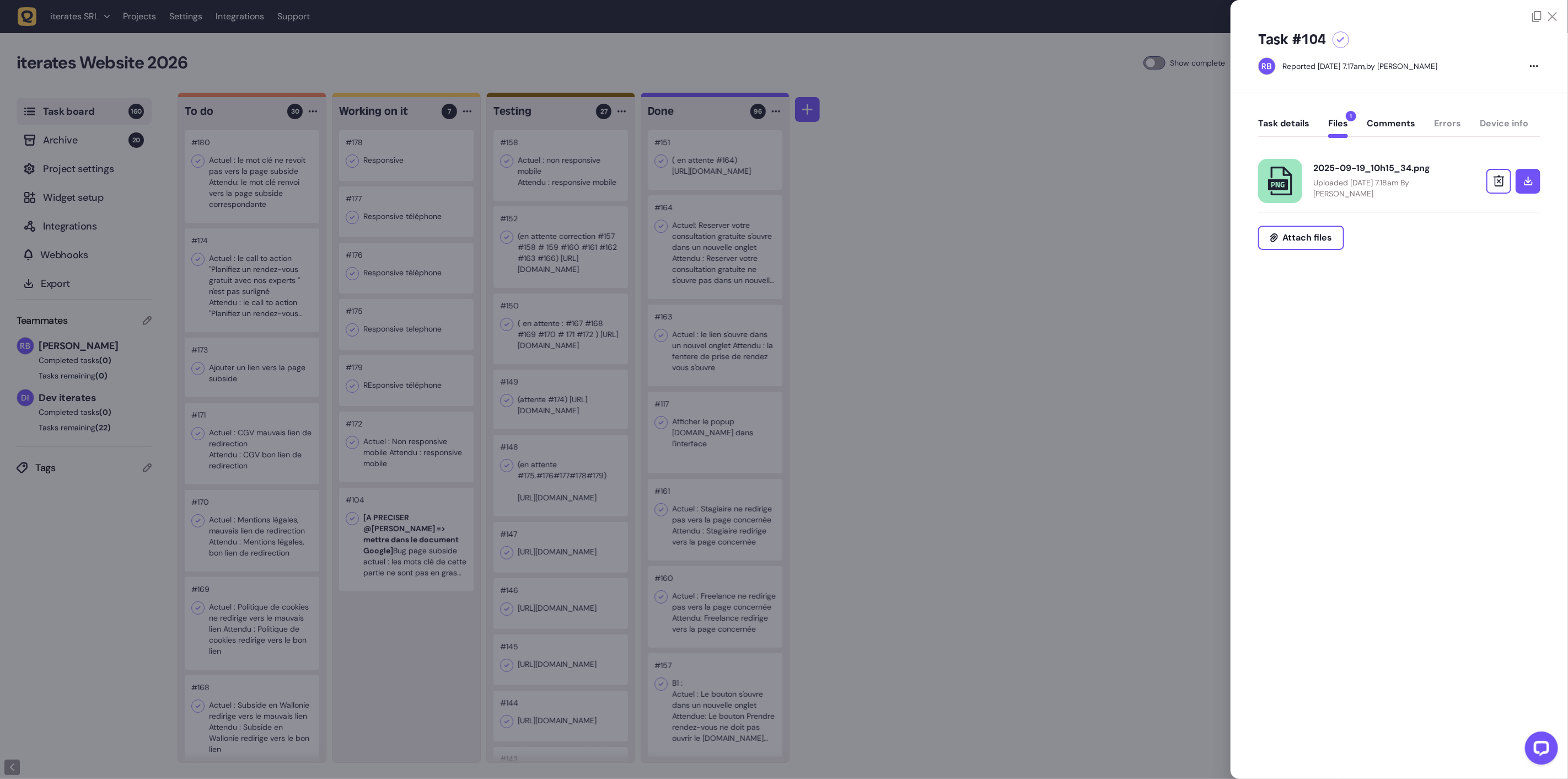
click at [1342, 182] on p "Uploaded [DATE] 7.18am By [PERSON_NAME]" at bounding box center [1385, 188] width 143 height 22
click at [1251, 105] on div "Task details Files 1 Comments Errors Device info 2025-09-19_10h15_34.png Upload…" at bounding box center [1399, 199] width 337 height 212
click at [1270, 121] on button "Task details" at bounding box center [1284, 128] width 51 height 20
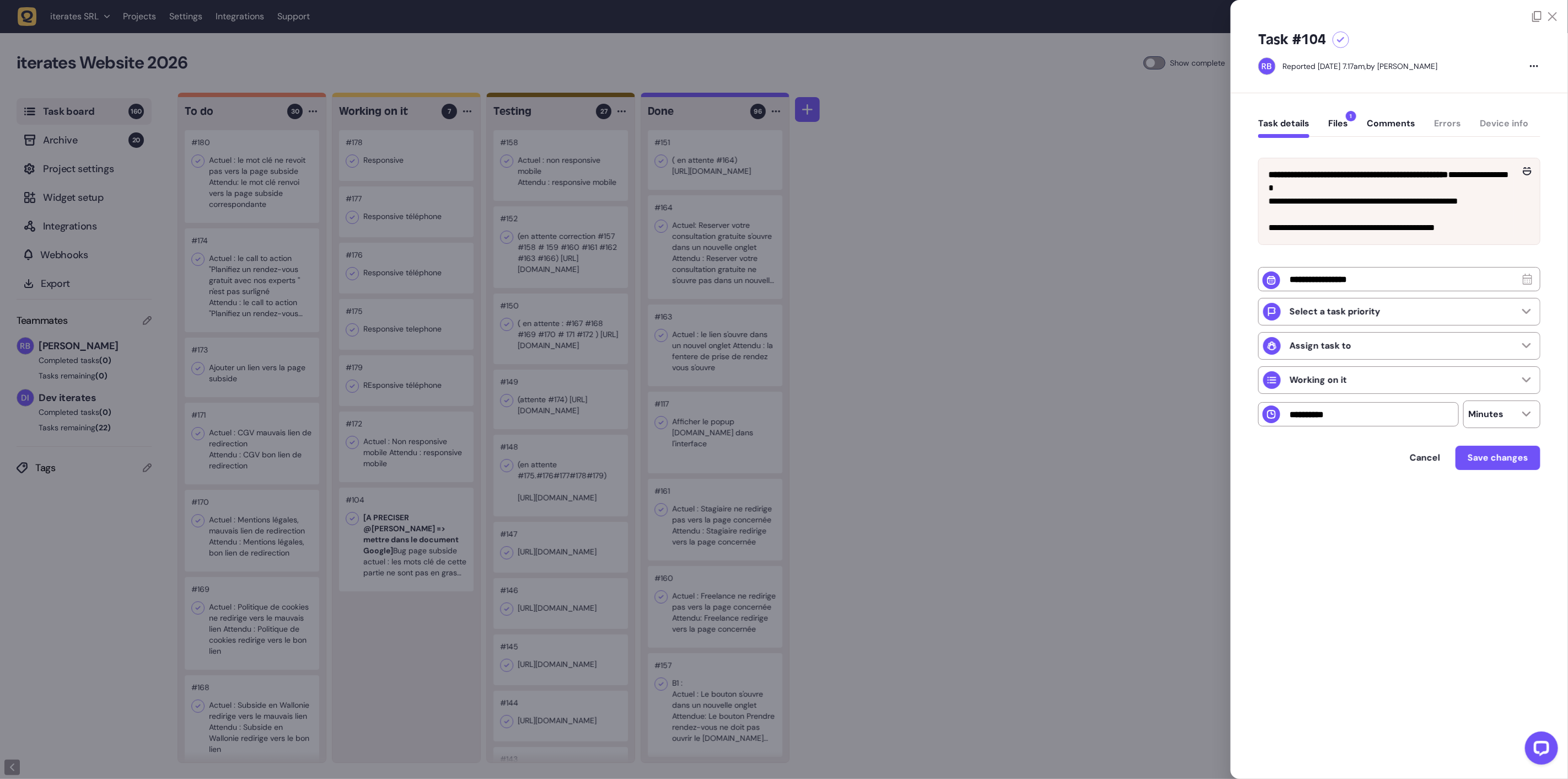
drag, startPoint x: 1118, startPoint y: 376, endPoint x: 1104, endPoint y: 383, distance: 15.7
click at [1118, 376] on div at bounding box center [784, 389] width 1568 height 779
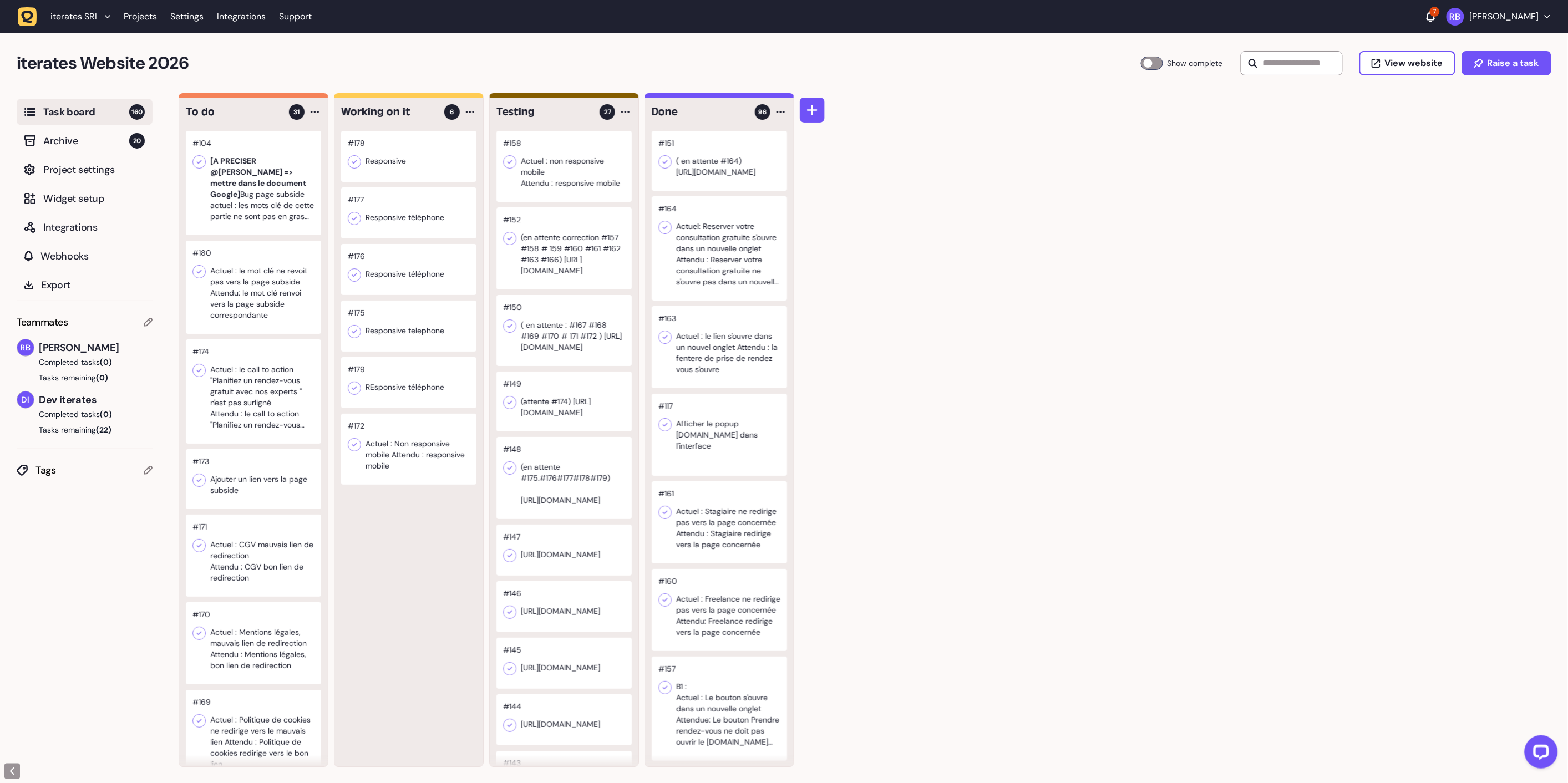
click at [267, 298] on div at bounding box center [253, 287] width 135 height 93
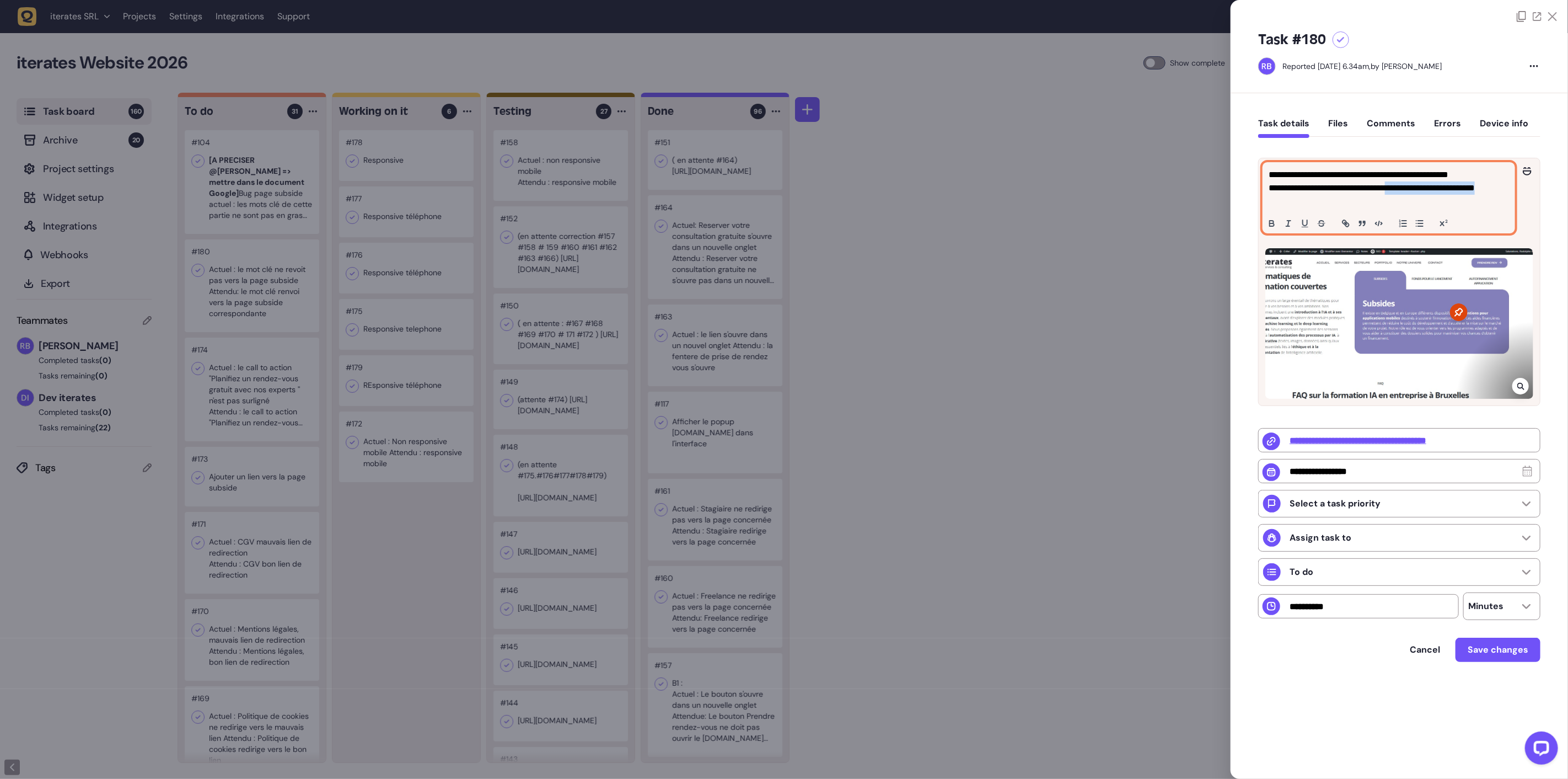
drag, startPoint x: 1407, startPoint y: 189, endPoint x: 1450, endPoint y: 196, distance: 43.6
click at [1450, 196] on p "**********" at bounding box center [1388, 188] width 240 height 40
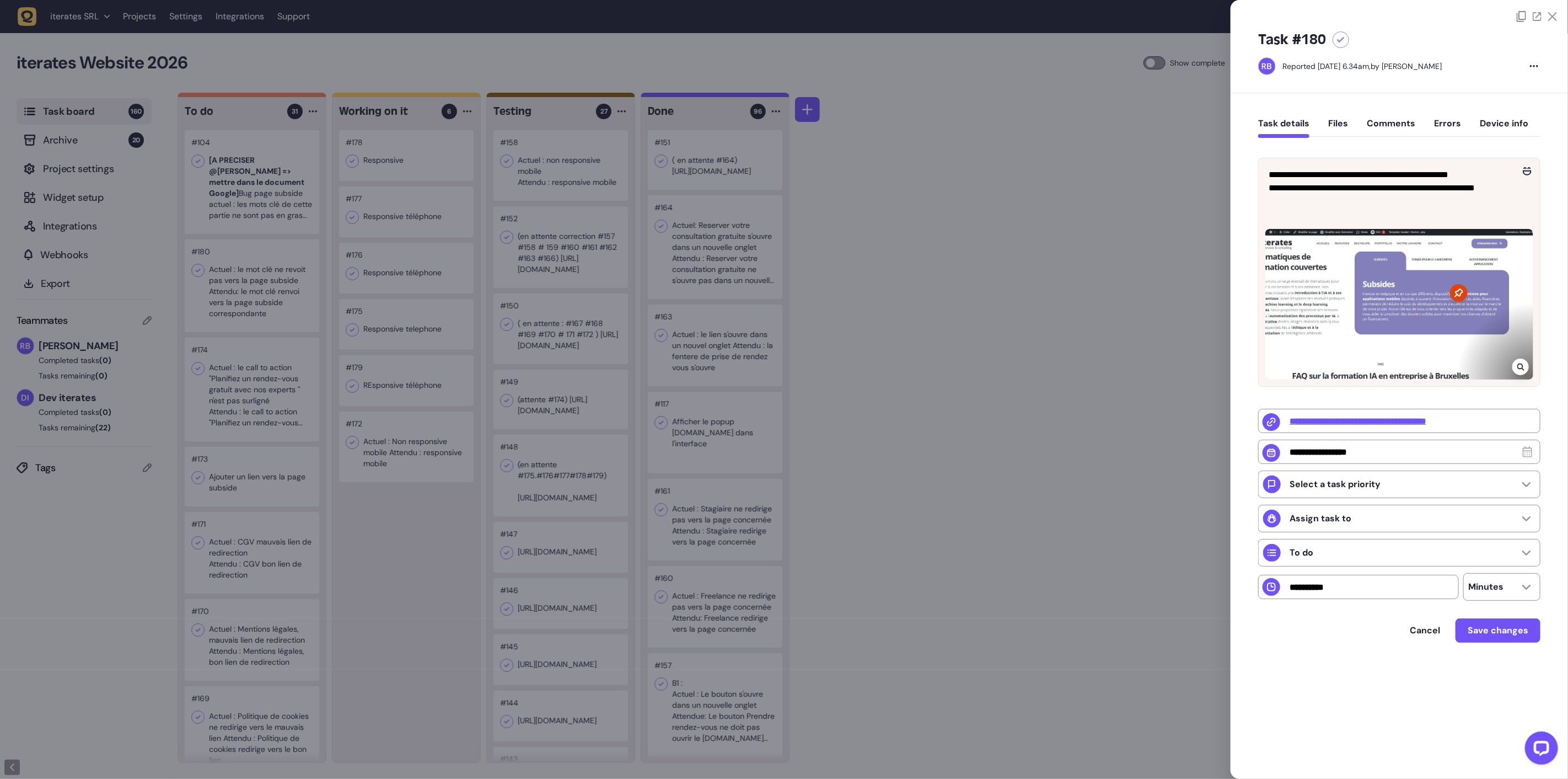
click at [260, 384] on div at bounding box center [784, 389] width 1568 height 779
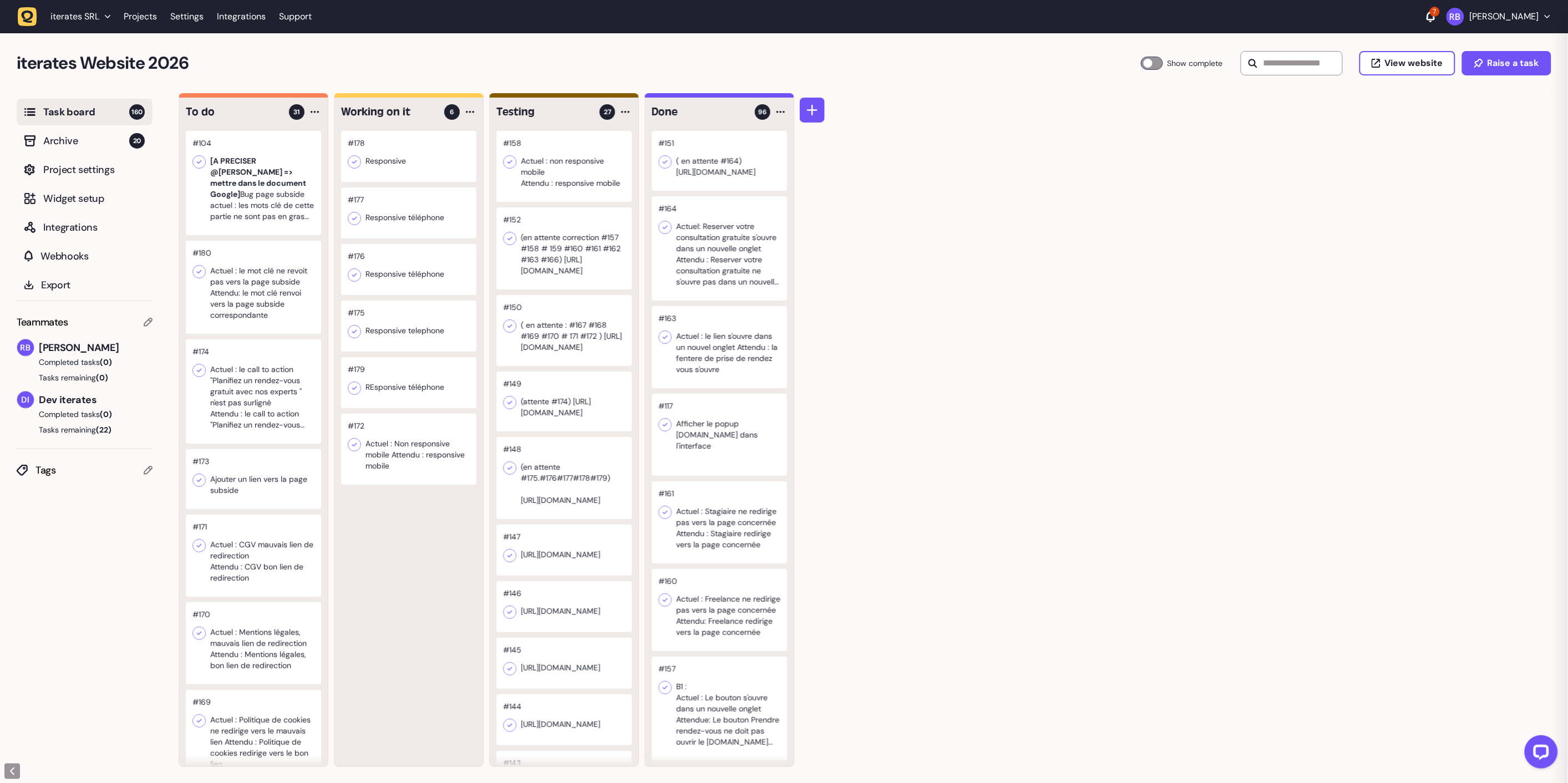
click at [272, 399] on div at bounding box center [253, 391] width 135 height 104
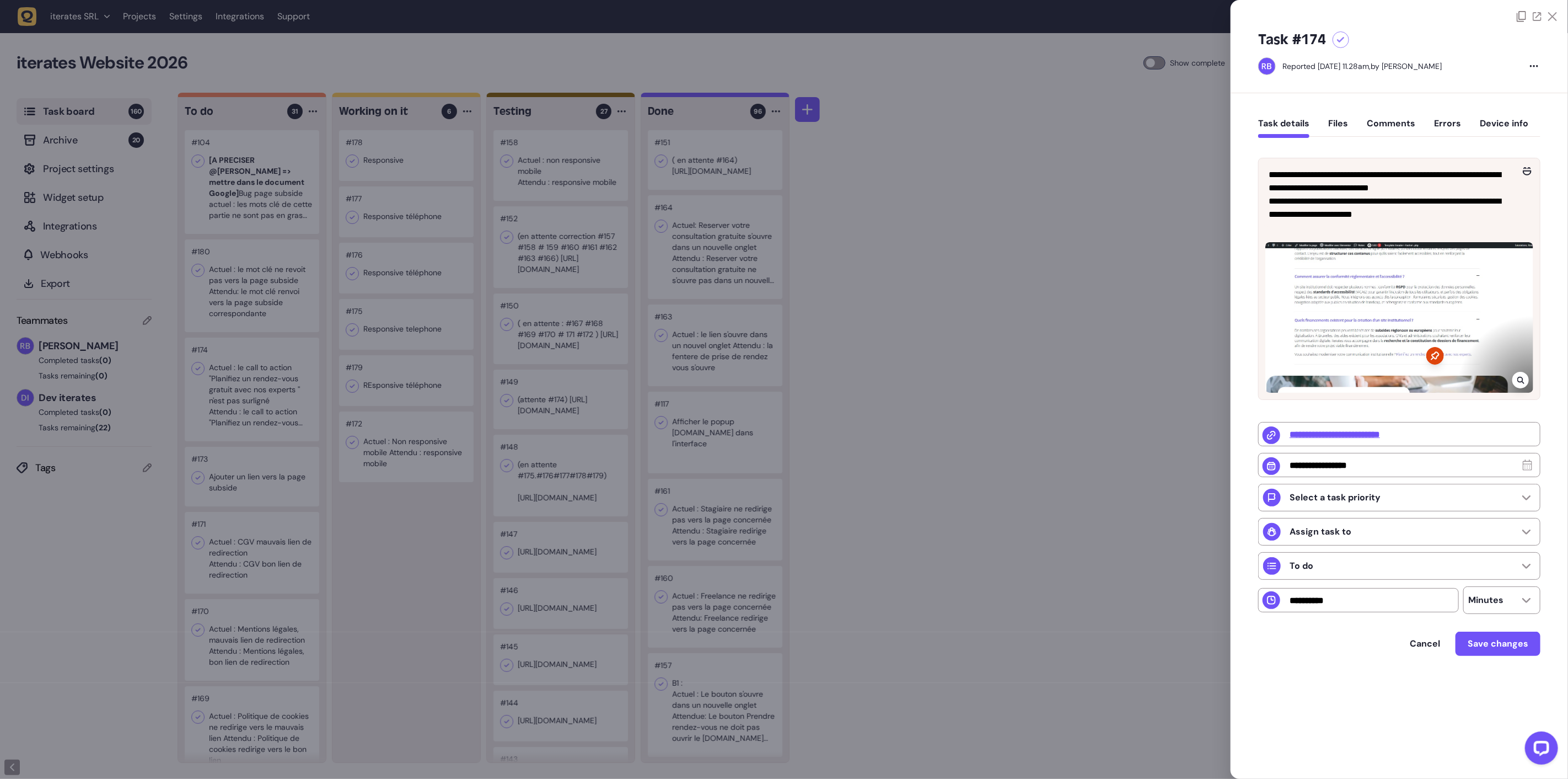
click at [287, 484] on div at bounding box center [784, 389] width 1568 height 779
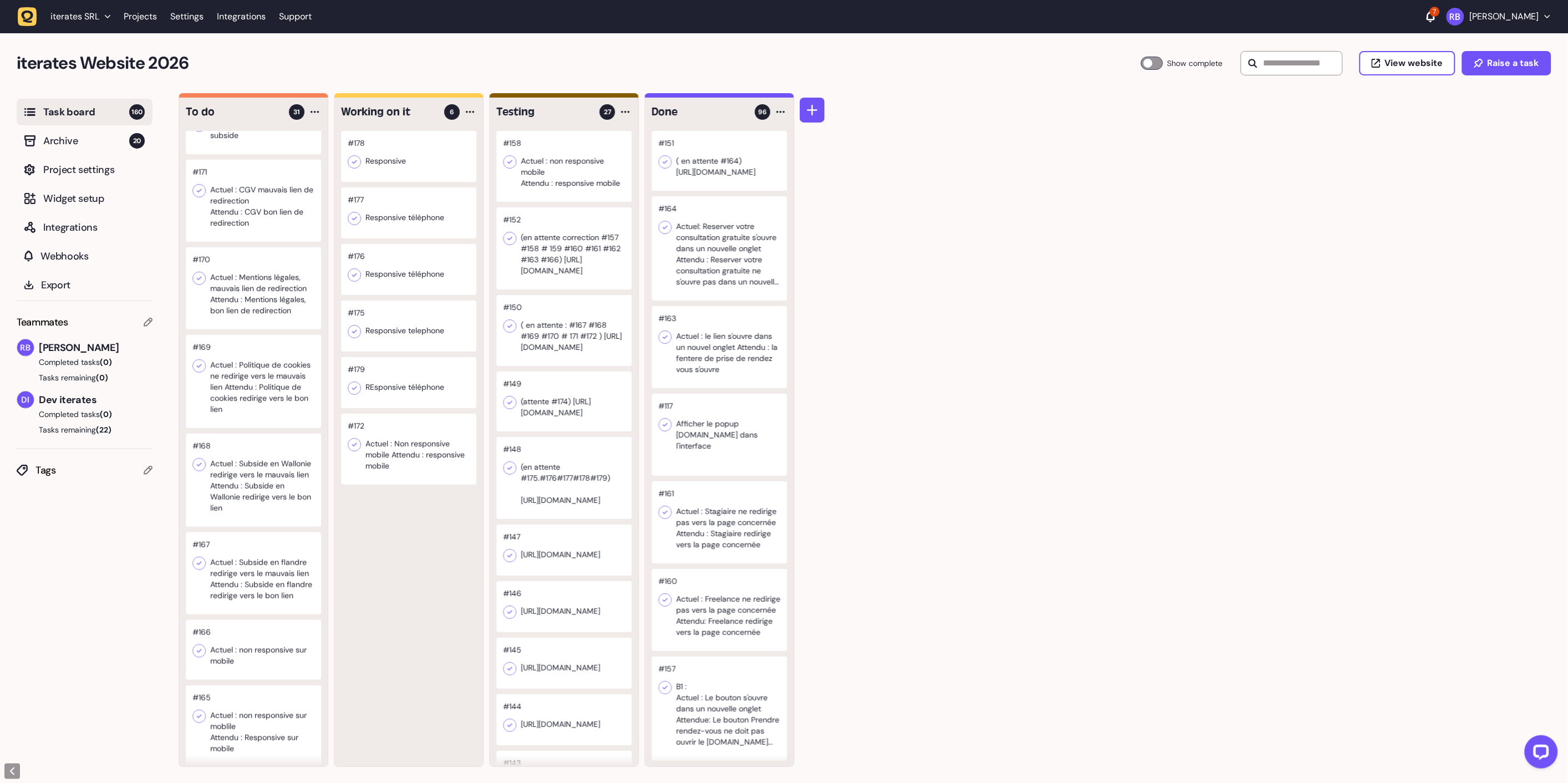
scroll to position [369, 0]
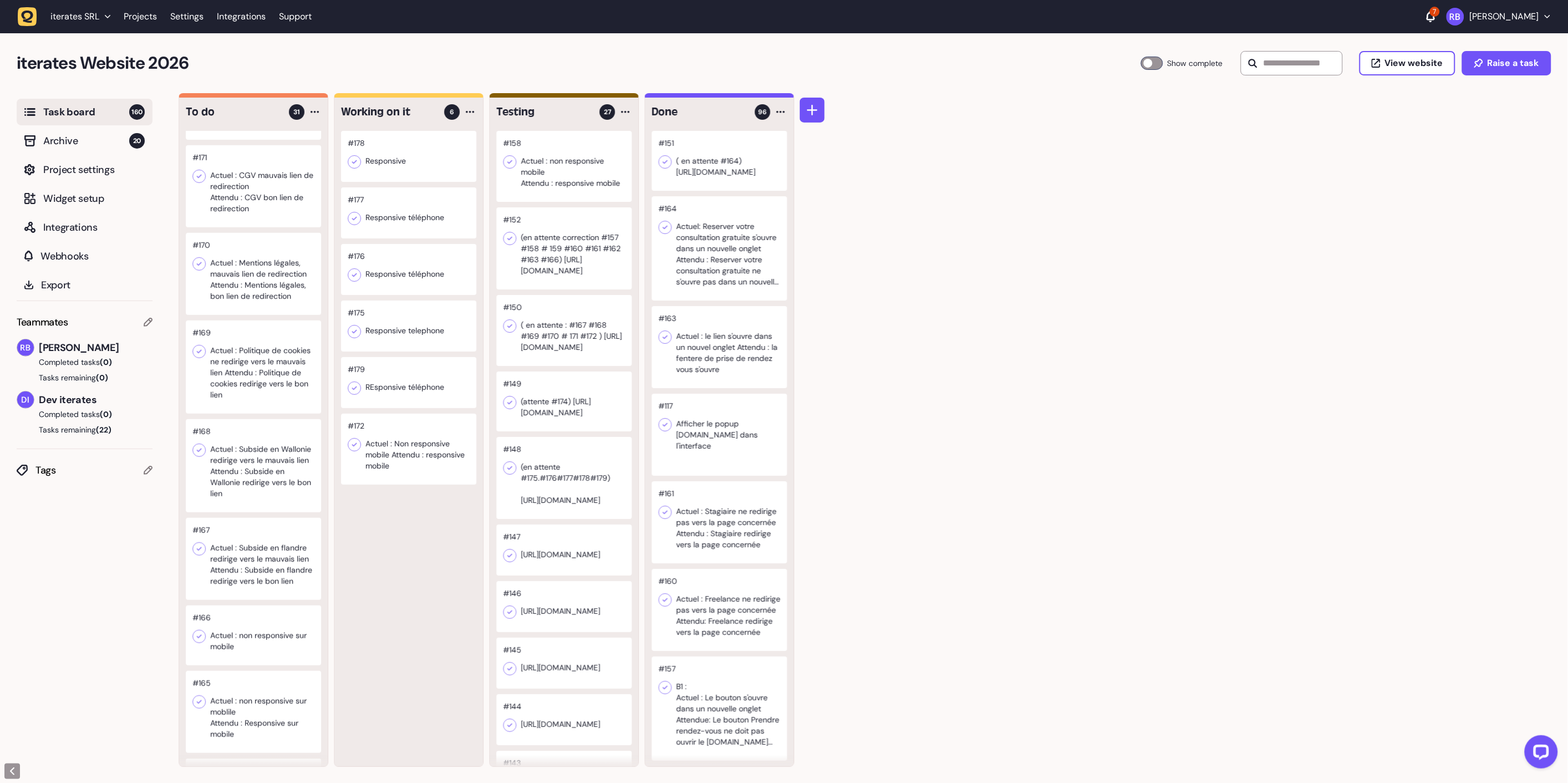
click at [274, 196] on div at bounding box center [253, 186] width 135 height 82
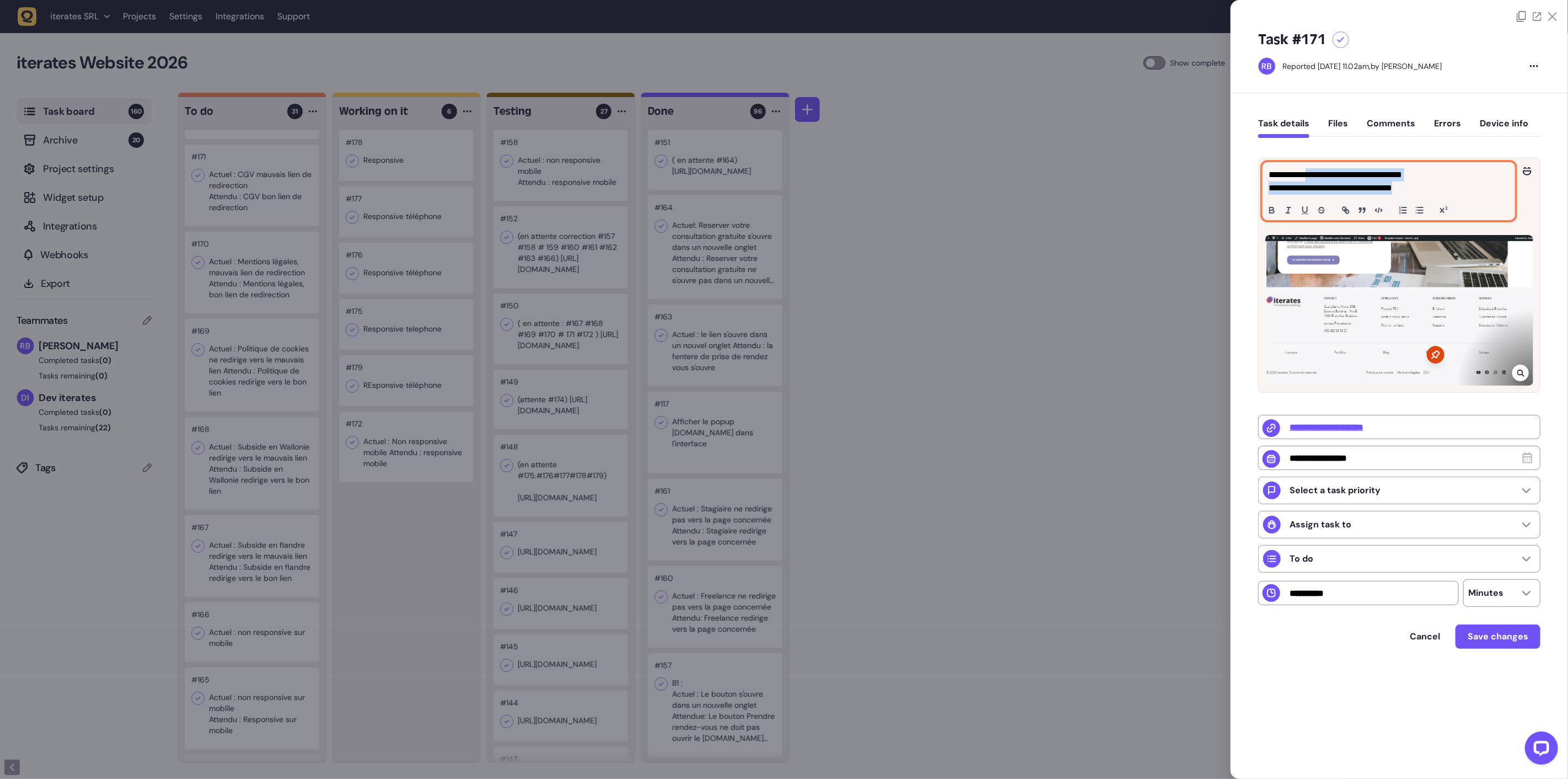
drag, startPoint x: 1311, startPoint y: 174, endPoint x: 1490, endPoint y: 193, distance: 180.0
click at [1490, 193] on div "**********" at bounding box center [1388, 191] width 251 height 57
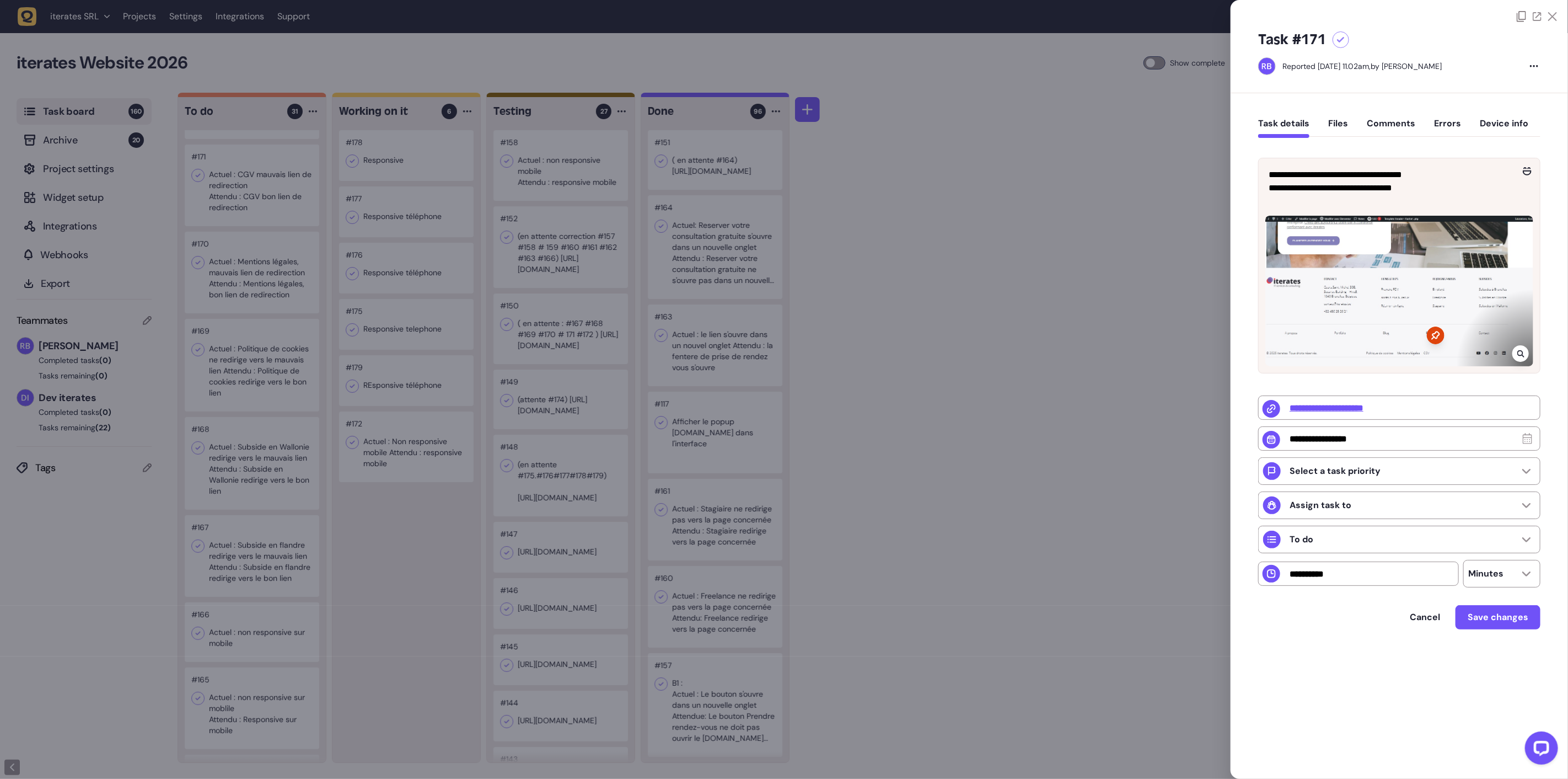
click at [378, 574] on div at bounding box center [784, 389] width 1568 height 779
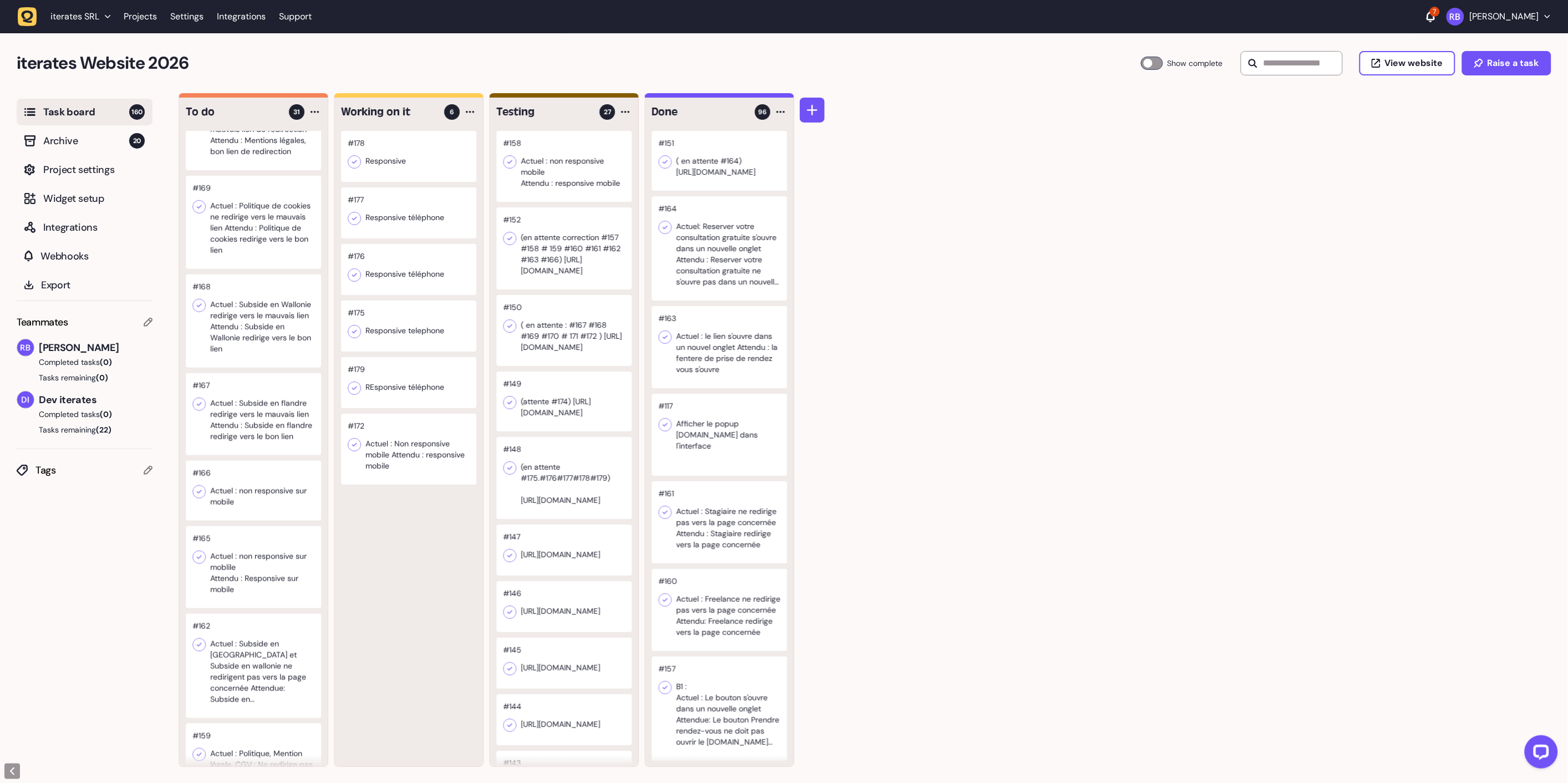
scroll to position [555, 0]
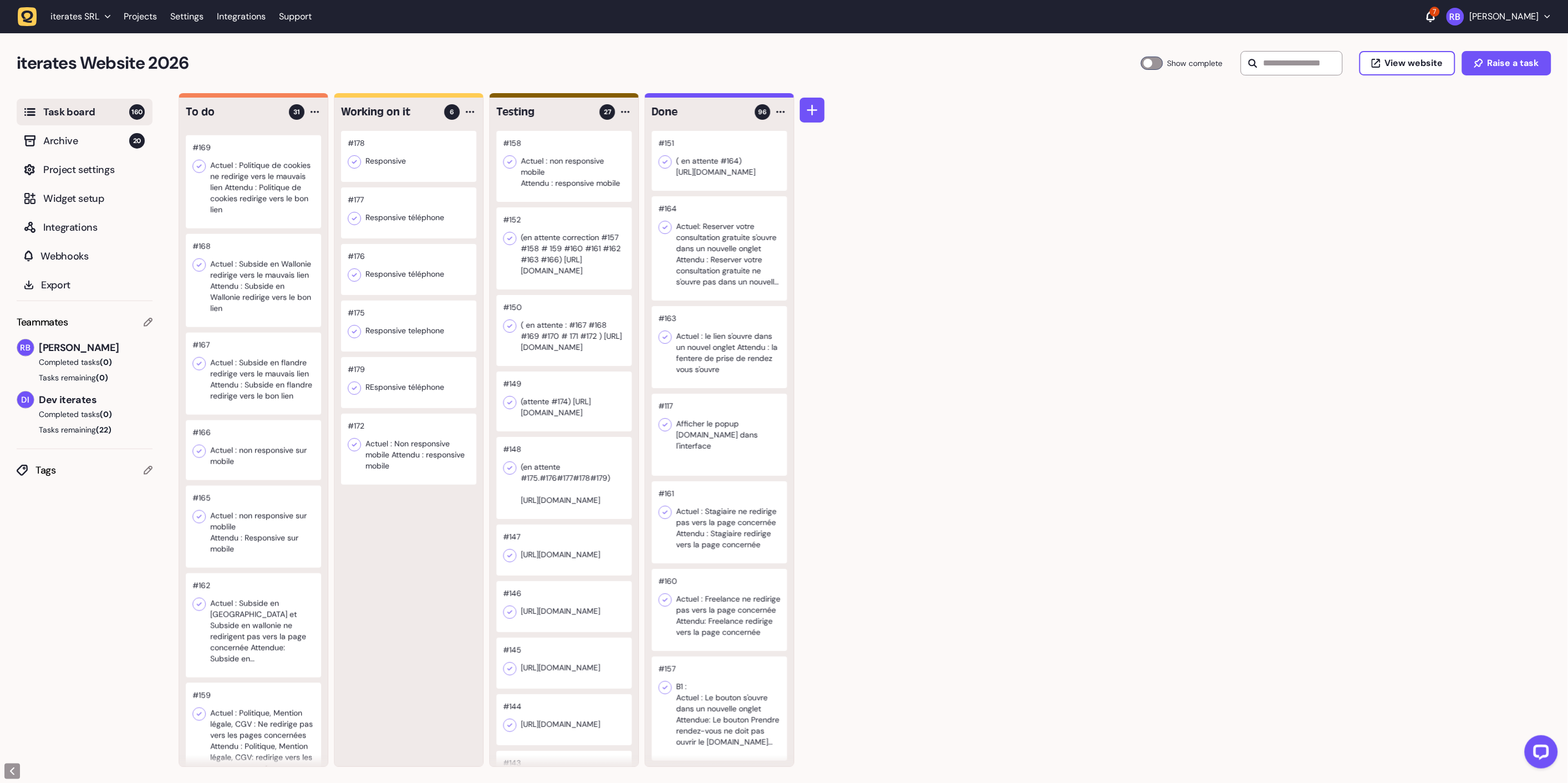
click at [274, 442] on div at bounding box center [253, 451] width 135 height 60
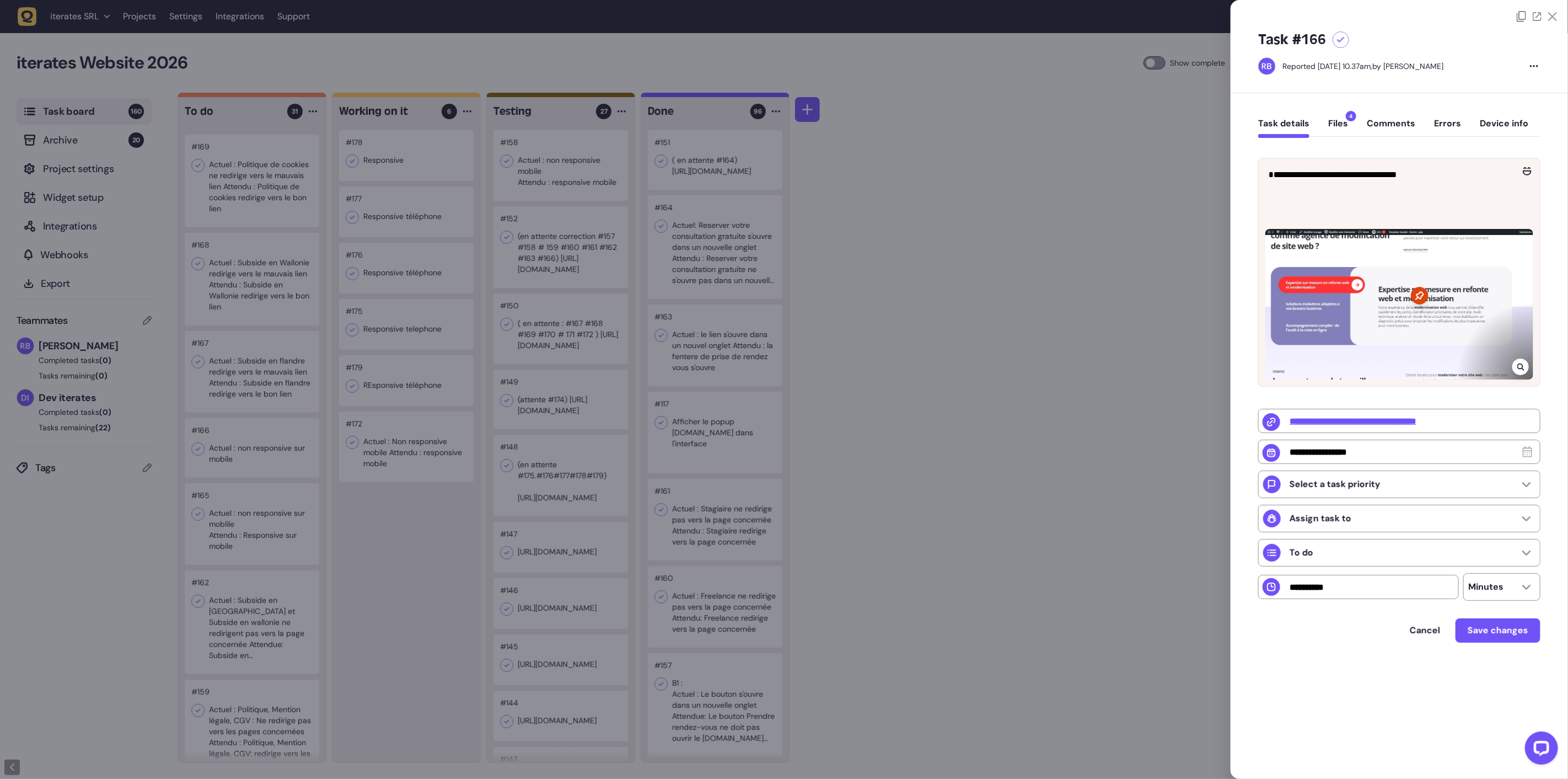
click at [270, 590] on div at bounding box center [784, 389] width 1568 height 779
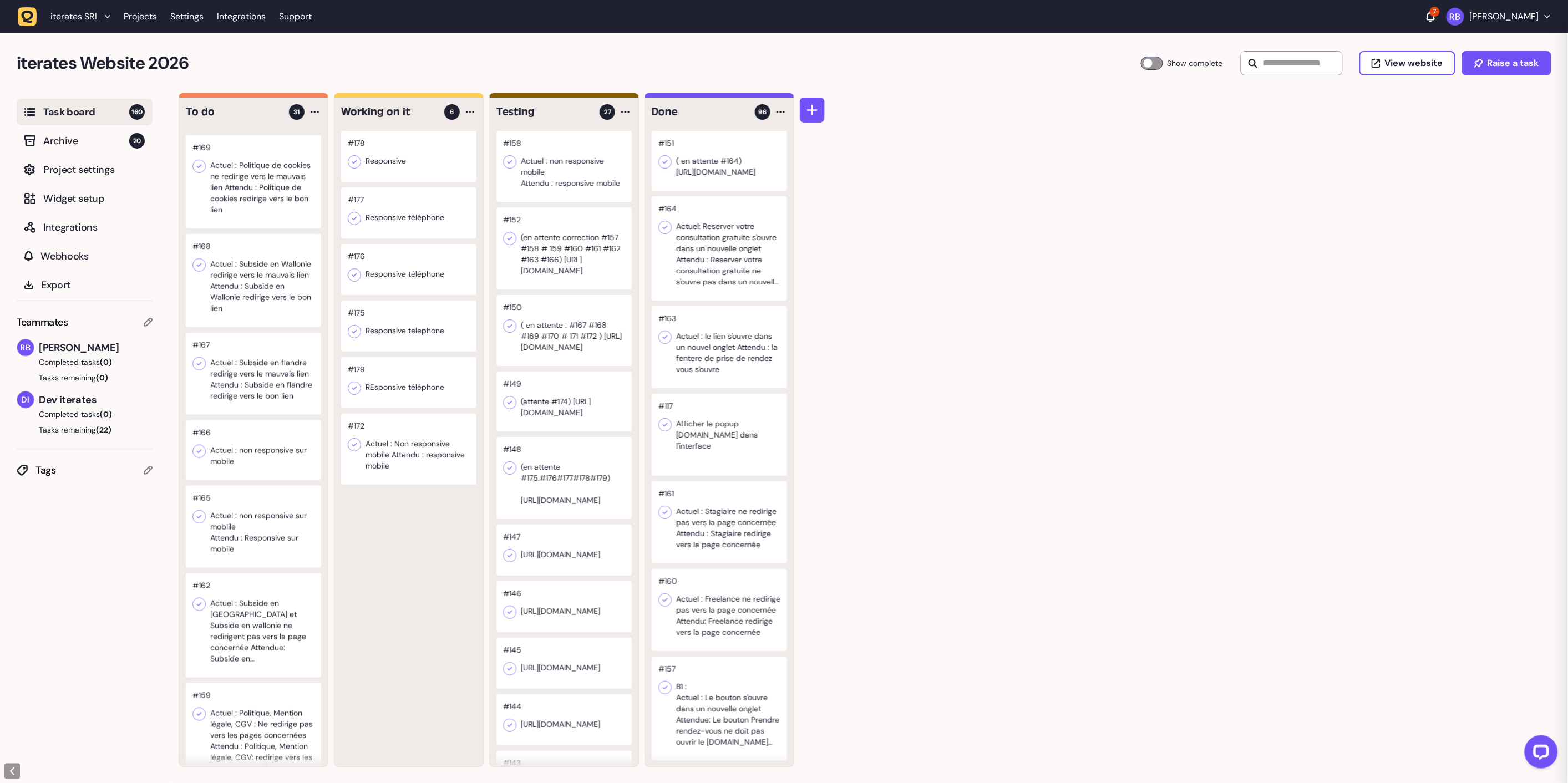
scroll to position [1, 0]
click at [220, 736] on div at bounding box center [253, 735] width 135 height 104
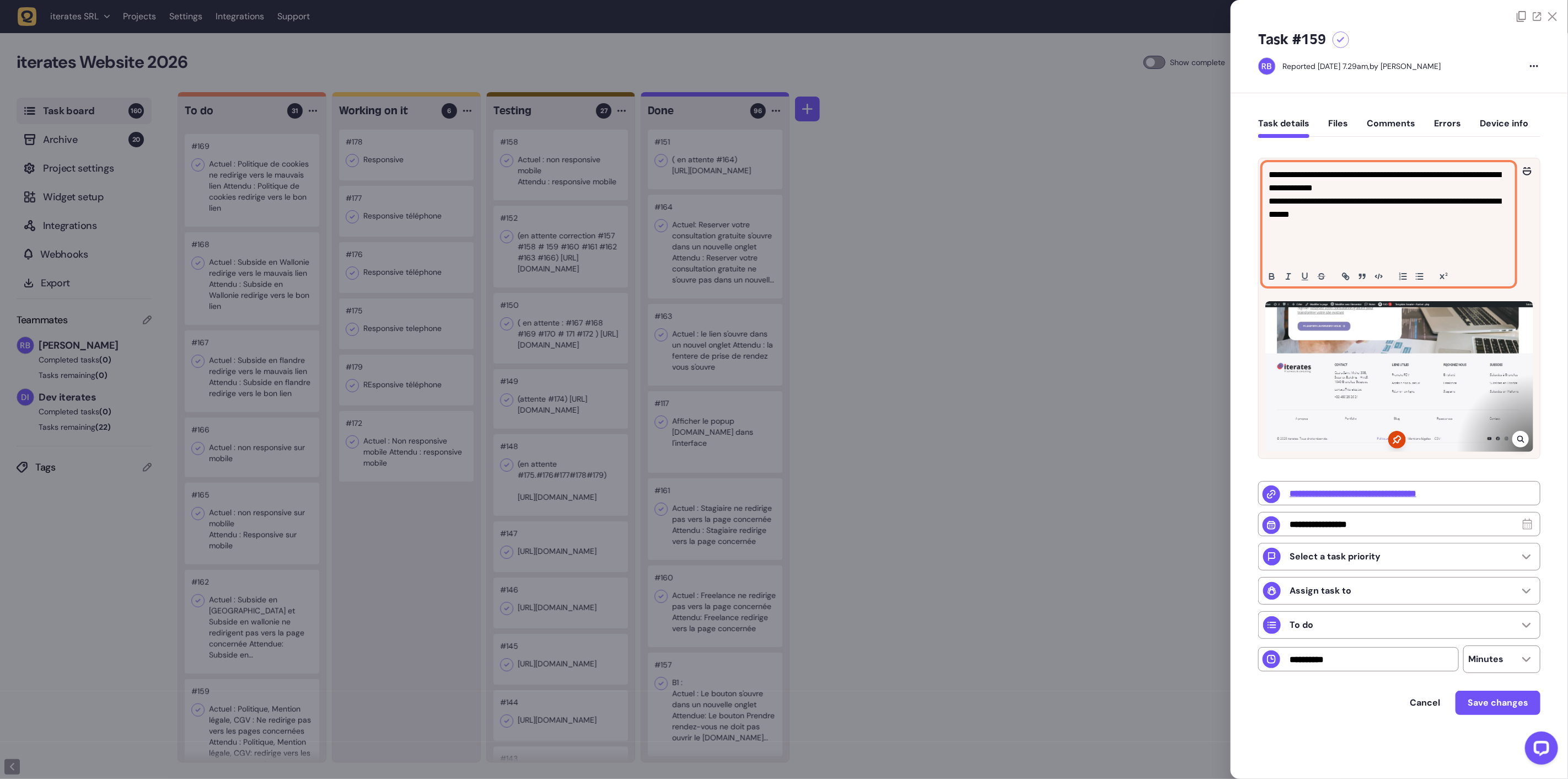
click at [1429, 185] on p "**********" at bounding box center [1388, 181] width 240 height 26
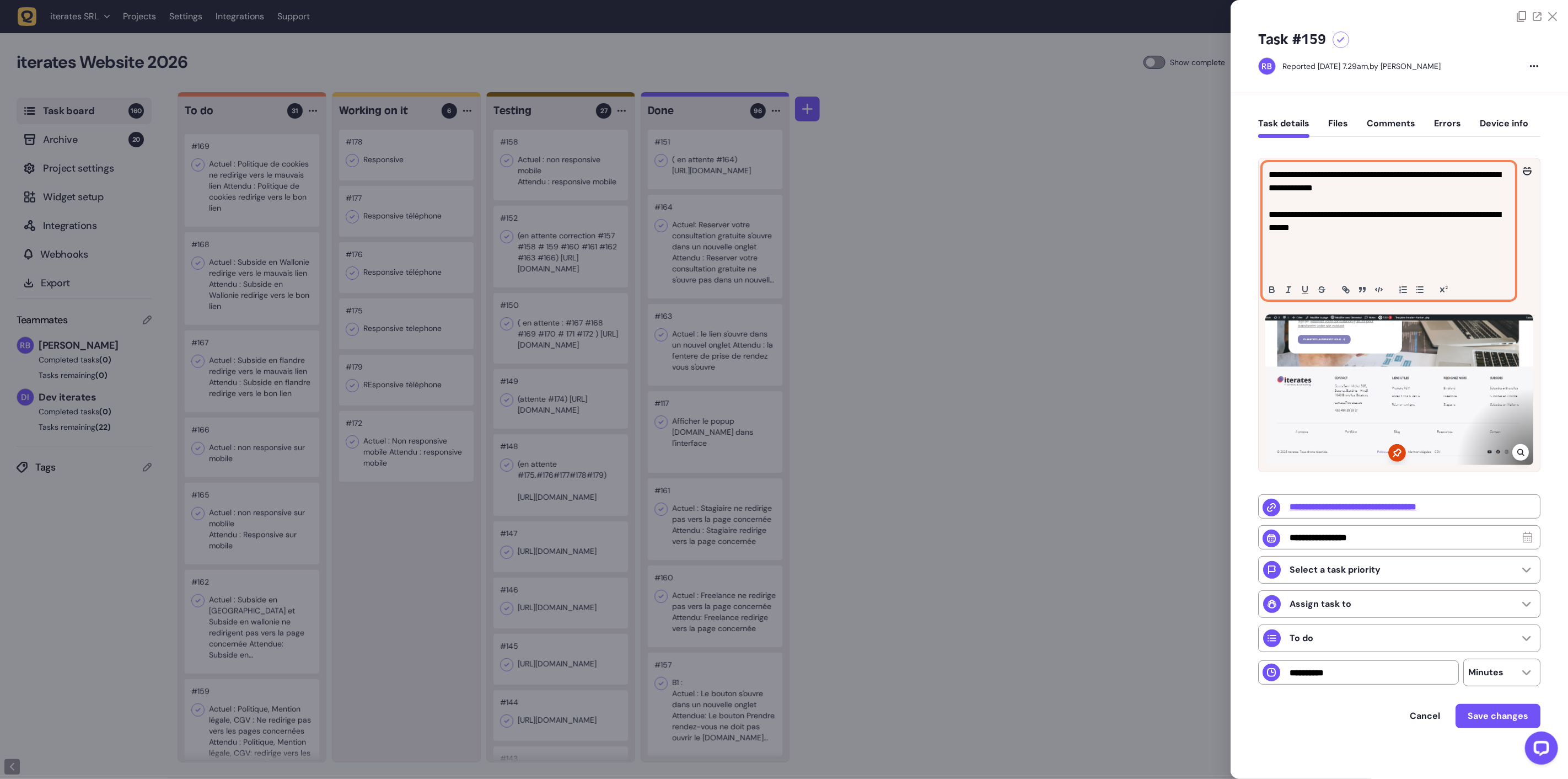
click at [1289, 252] on p at bounding box center [1388, 255] width 240 height 13
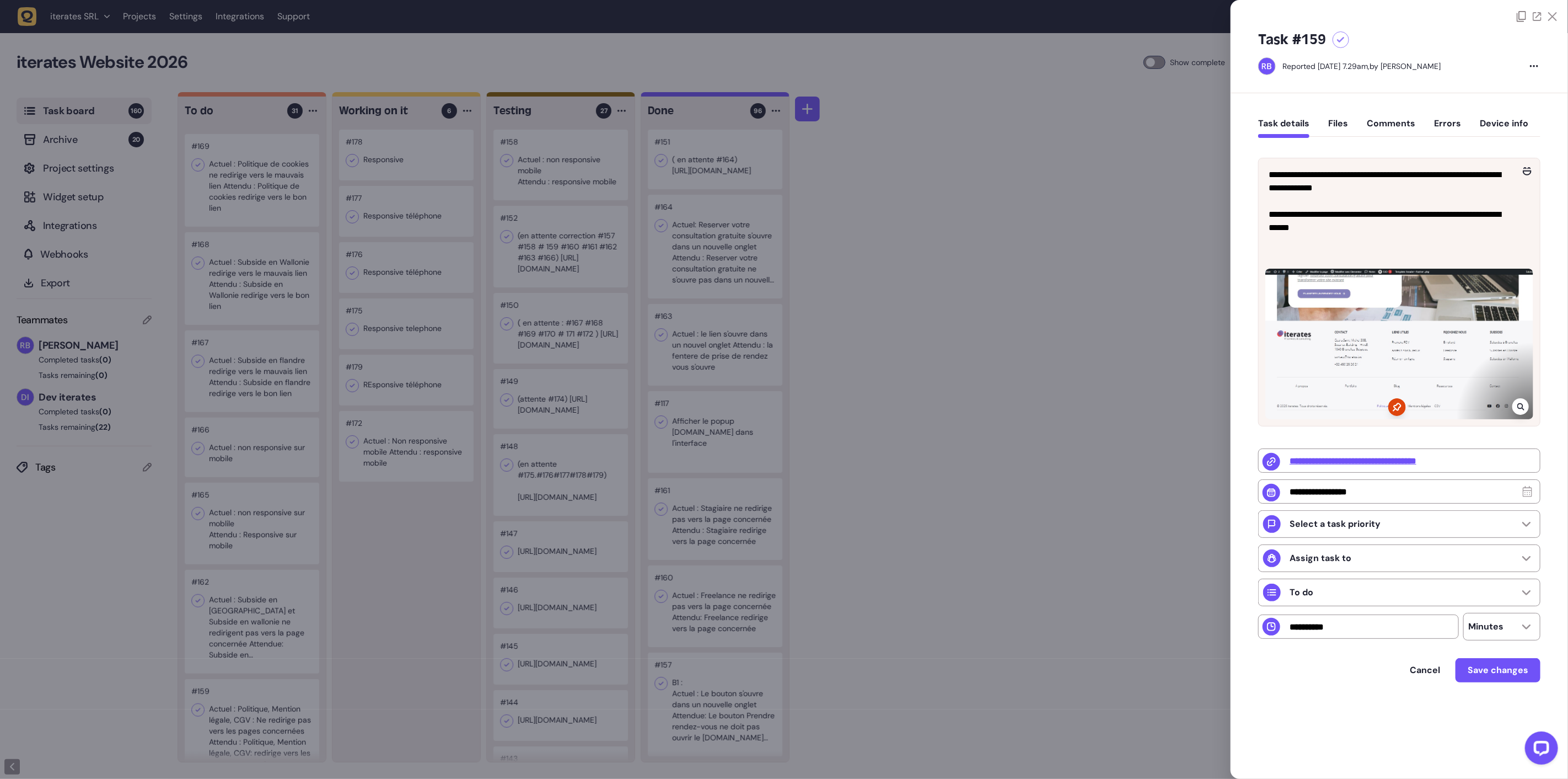
click at [1497, 706] on div "Cancel Save changes" at bounding box center [1399, 684] width 282 height 52
click at [1501, 691] on div "Cancel Save changes" at bounding box center [1399, 684] width 282 height 52
click at [1504, 680] on button "Save changes" at bounding box center [1497, 671] width 85 height 24
